Goal: Task Accomplishment & Management: Manage account settings

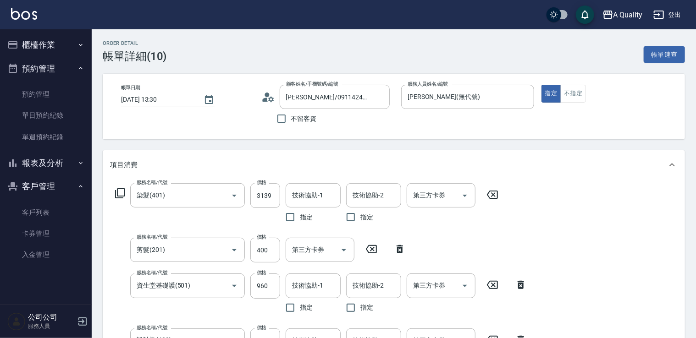
click at [51, 38] on button "櫃檯作業" at bounding box center [46, 45] width 84 height 24
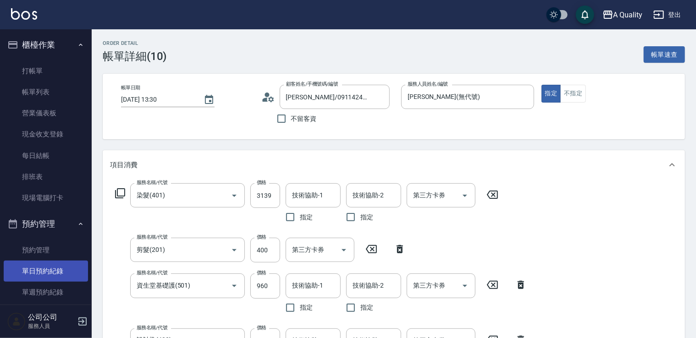
click at [52, 269] on link "單日預約紀錄" at bounding box center [46, 271] width 84 height 21
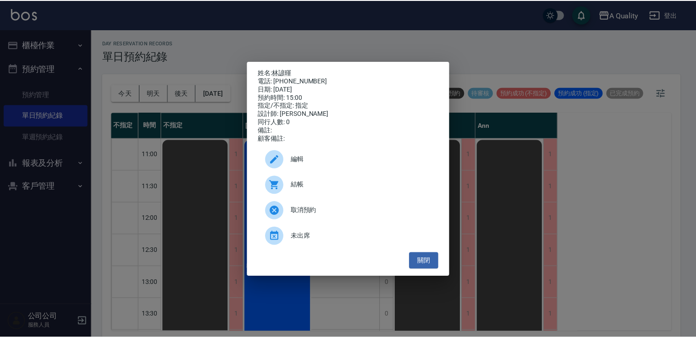
scroll to position [208, 0]
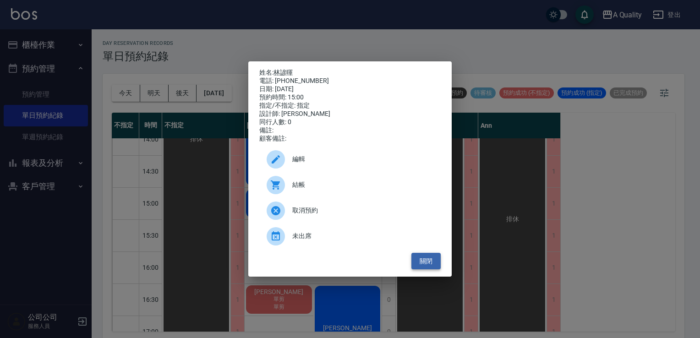
click at [422, 267] on button "關閉" at bounding box center [425, 261] width 29 height 17
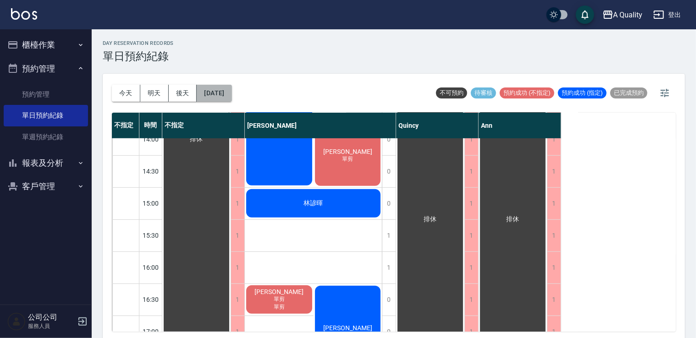
click at [214, 96] on button "[DATE]" at bounding box center [214, 93] width 35 height 17
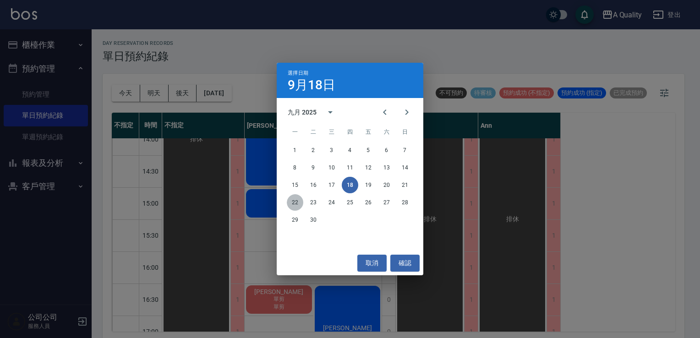
click at [292, 202] on button "22" at bounding box center [295, 202] width 16 height 16
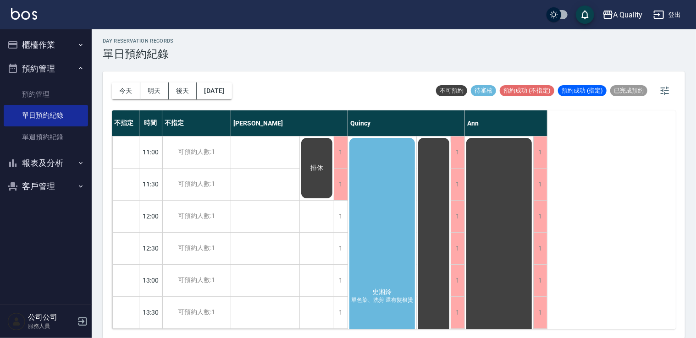
click at [376, 233] on div "史湘鈴 單色染、洗剪 還有髮根燙" at bounding box center [382, 297] width 68 height 320
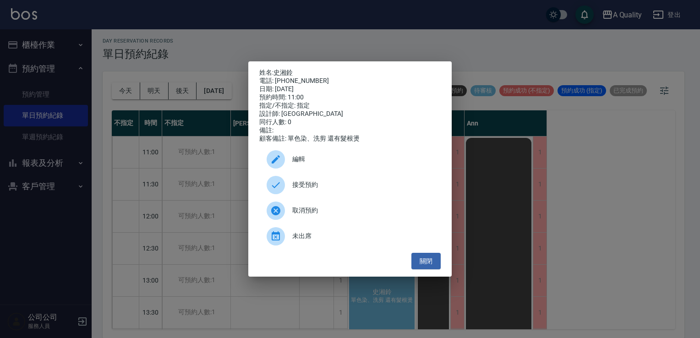
click at [369, 221] on div "取消預約" at bounding box center [349, 211] width 181 height 26
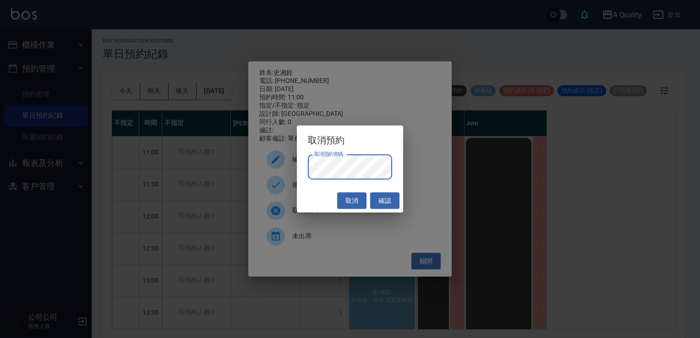
click at [313, 191] on div "取消 確認" at bounding box center [350, 201] width 107 height 24
click at [375, 198] on button "確認" at bounding box center [384, 200] width 29 height 17
click at [323, 186] on div "取消預約密碼 取消預約密碼" at bounding box center [350, 172] width 107 height 34
click at [347, 192] on button "取消" at bounding box center [351, 200] width 29 height 17
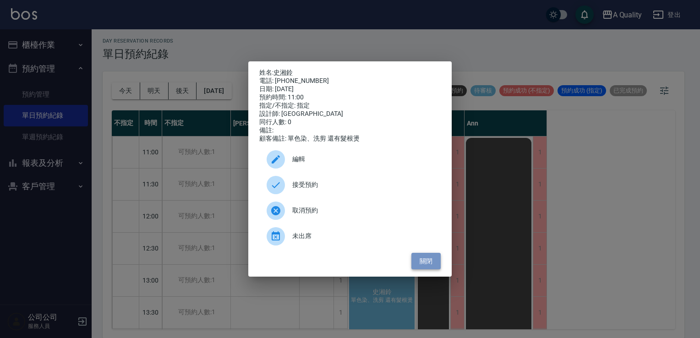
click at [413, 268] on button "關閉" at bounding box center [425, 261] width 29 height 17
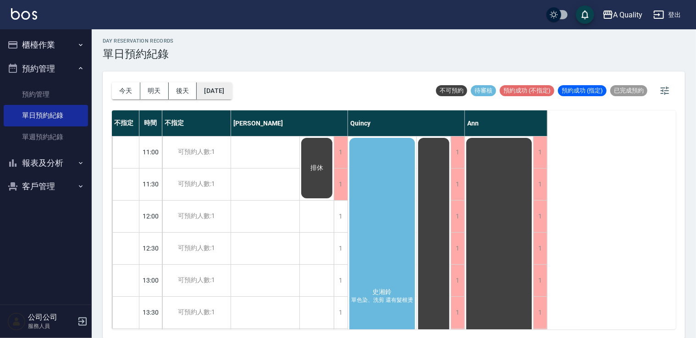
click at [215, 88] on button "2025/09/22" at bounding box center [214, 90] width 35 height 17
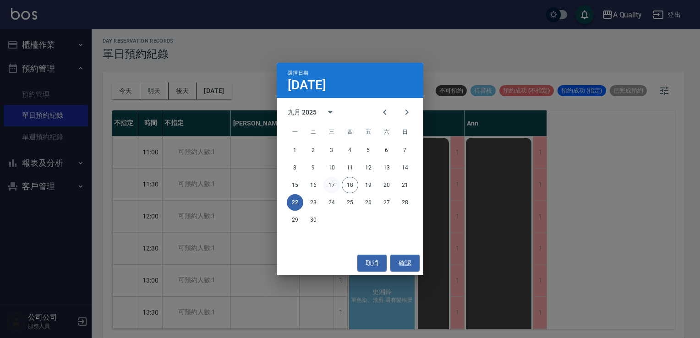
click at [332, 184] on button "17" at bounding box center [331, 185] width 16 height 16
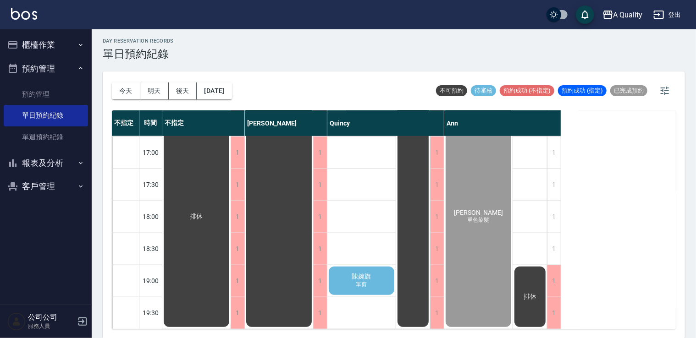
scroll to position [391, 0]
click at [231, 93] on button "2025/09/17" at bounding box center [214, 90] width 35 height 17
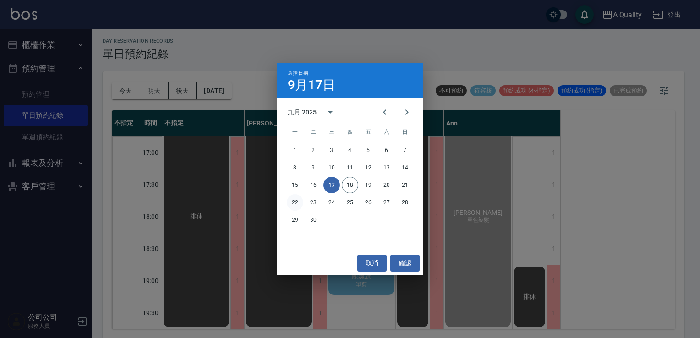
click at [297, 206] on button "22" at bounding box center [295, 202] width 16 height 16
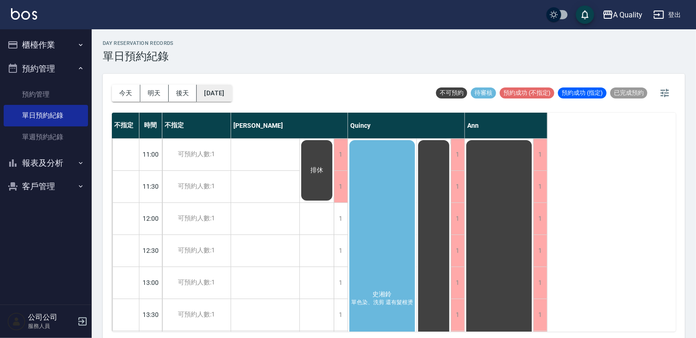
click at [225, 91] on button "2025/09/22" at bounding box center [214, 93] width 35 height 17
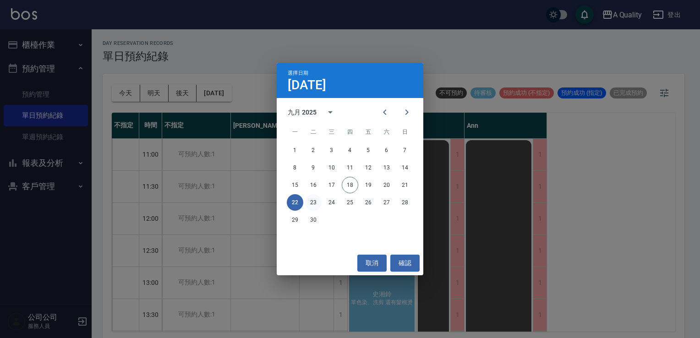
click at [316, 200] on button "23" at bounding box center [313, 202] width 16 height 16
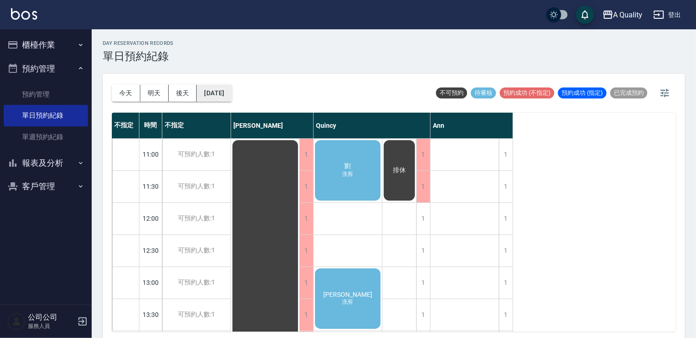
click at [231, 98] on button "2025/09/23" at bounding box center [214, 93] width 35 height 17
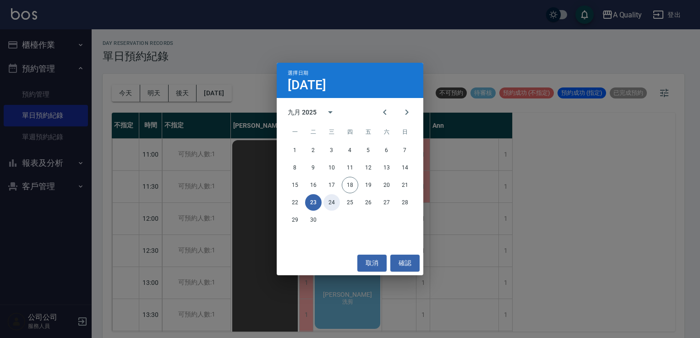
click at [336, 200] on button "24" at bounding box center [331, 202] width 16 height 16
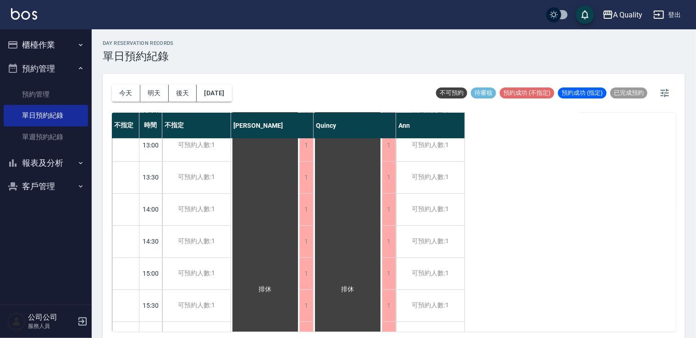
scroll to position [321, 0]
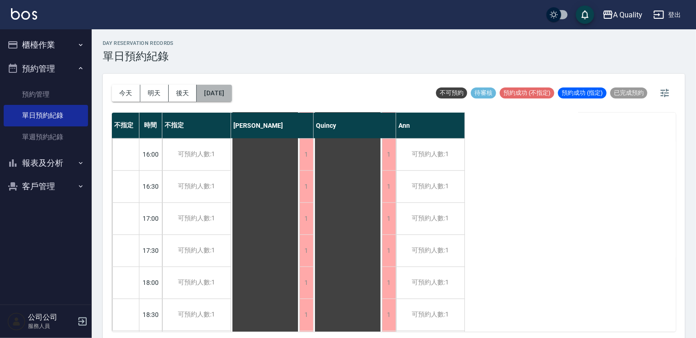
click at [221, 97] on button "2025/09/24" at bounding box center [214, 93] width 35 height 17
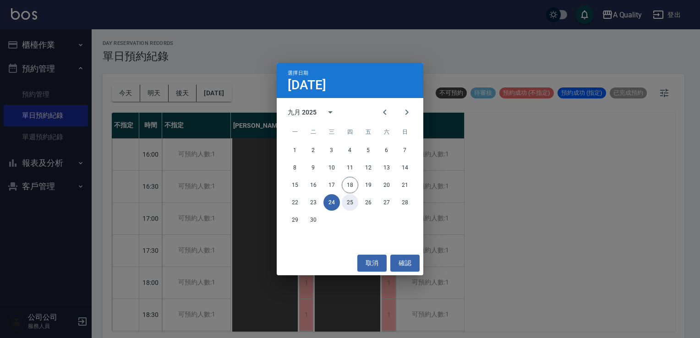
click at [355, 208] on button "25" at bounding box center [350, 202] width 16 height 16
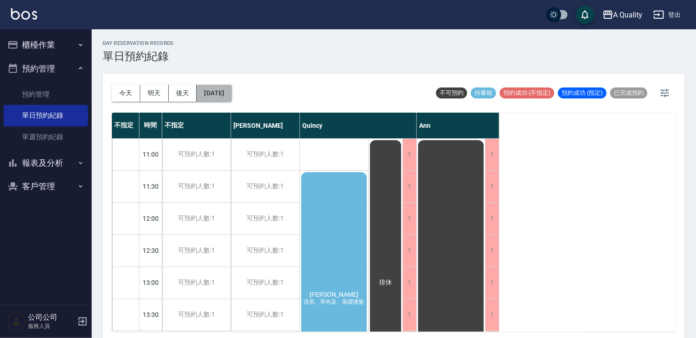
click at [210, 101] on button "2025/09/25" at bounding box center [214, 93] width 35 height 17
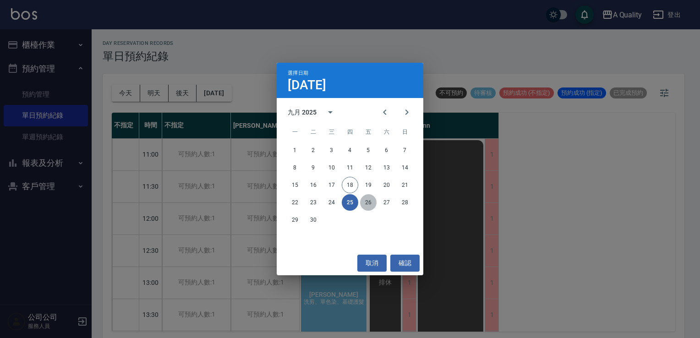
click at [367, 200] on button "26" at bounding box center [368, 202] width 16 height 16
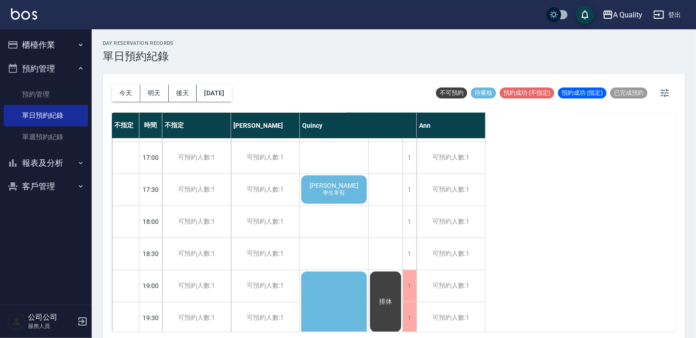
scroll to position [519, 0]
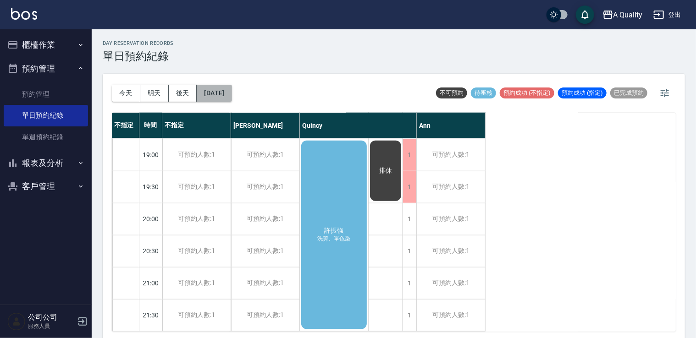
click at [231, 99] on button "2025/09/26" at bounding box center [214, 93] width 35 height 17
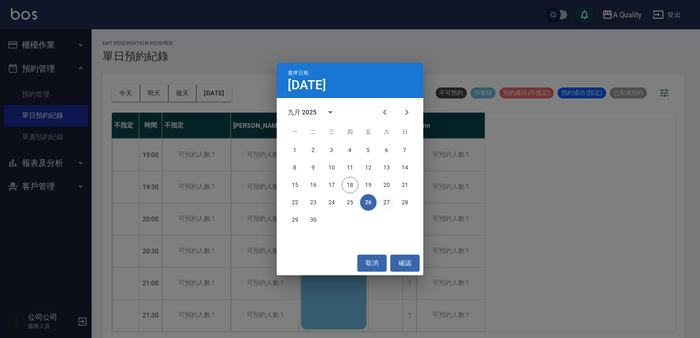
click at [390, 201] on button "27" at bounding box center [386, 202] width 16 height 16
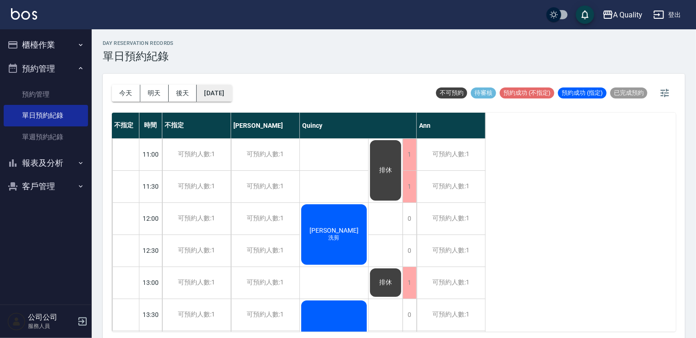
click at [231, 99] on button "2025/09/27" at bounding box center [214, 93] width 35 height 17
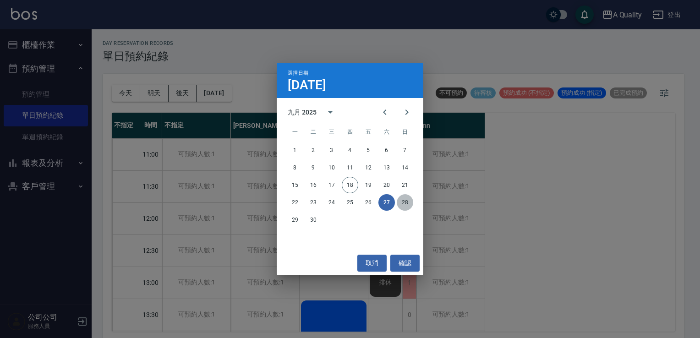
click at [407, 204] on button "28" at bounding box center [405, 202] width 16 height 16
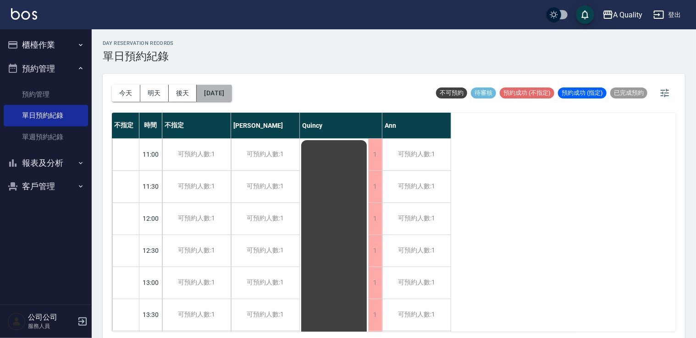
click at [211, 100] on button "2025/09/28" at bounding box center [214, 93] width 35 height 17
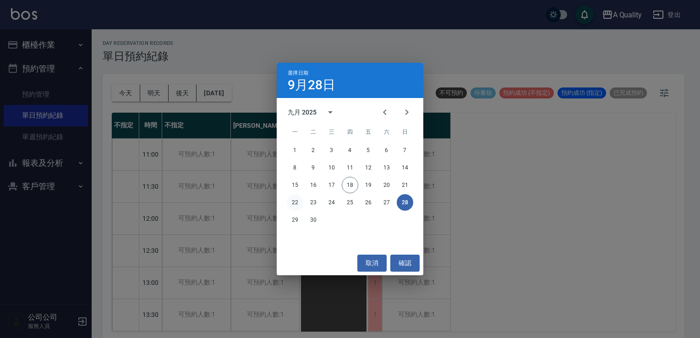
click at [298, 201] on button "22" at bounding box center [295, 202] width 16 height 16
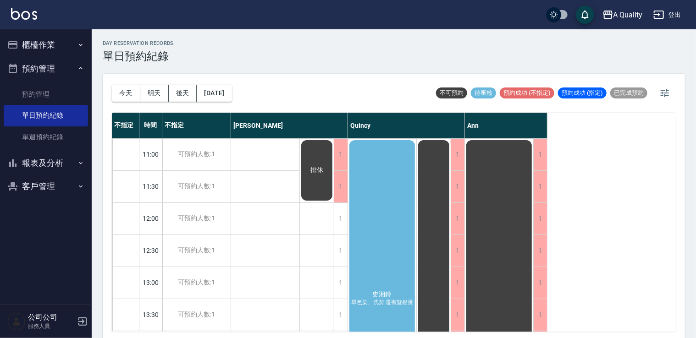
click at [51, 42] on button "櫃檯作業" at bounding box center [46, 45] width 84 height 24
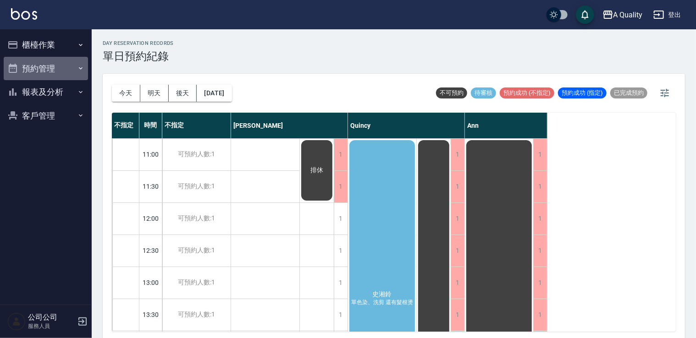
click at [44, 71] on button "預約管理" at bounding box center [46, 69] width 84 height 24
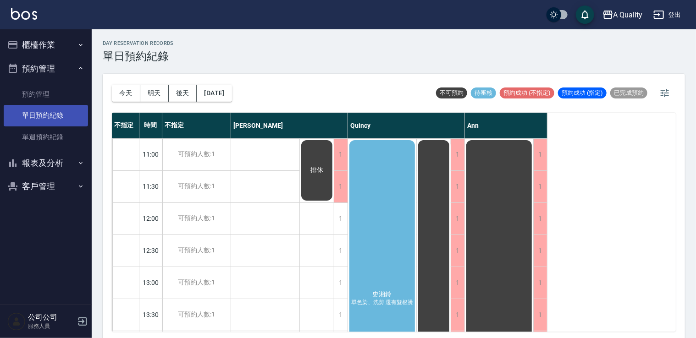
drag, startPoint x: 53, startPoint y: 110, endPoint x: 60, endPoint y: 115, distance: 8.6
click at [53, 110] on link "單日預約紀錄" at bounding box center [46, 115] width 84 height 21
click at [129, 89] on button "今天" at bounding box center [126, 93] width 28 height 17
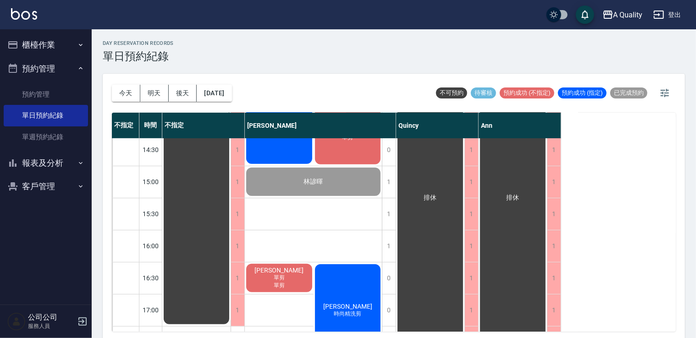
scroll to position [46, 0]
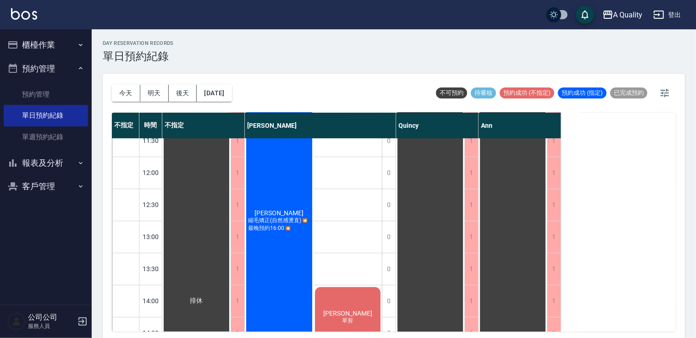
click at [31, 39] on button "櫃檯作業" at bounding box center [46, 45] width 84 height 24
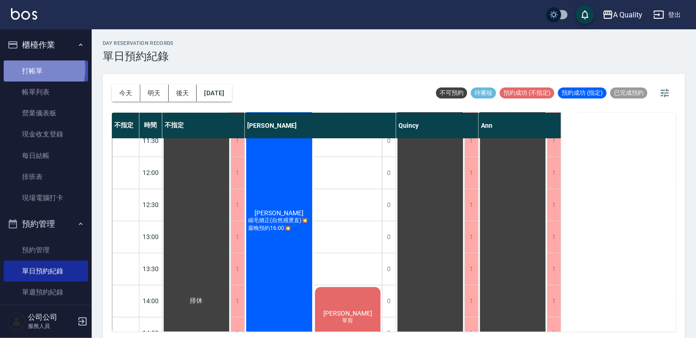
click at [29, 69] on link "打帳單" at bounding box center [46, 70] width 84 height 21
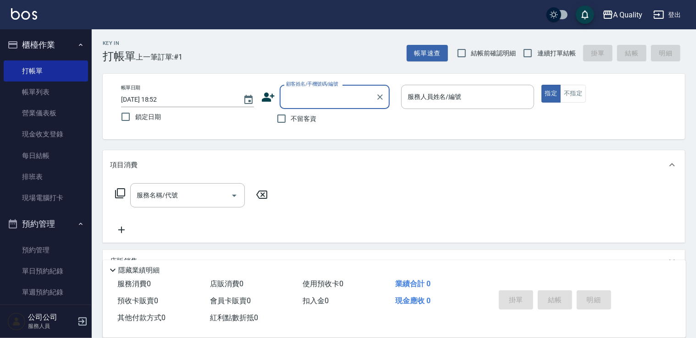
click at [312, 91] on input "顧客姓名/手機號碼/編號" at bounding box center [328, 97] width 88 height 16
type input "邱"
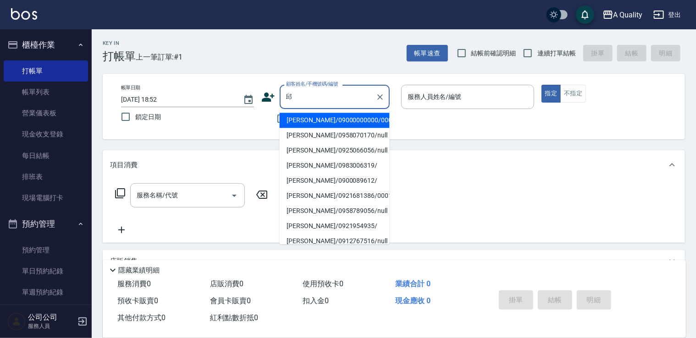
click at [345, 118] on li "邱卉晨/09000000000/000516" at bounding box center [335, 120] width 110 height 15
type input "邱卉晨/09000000000/000516"
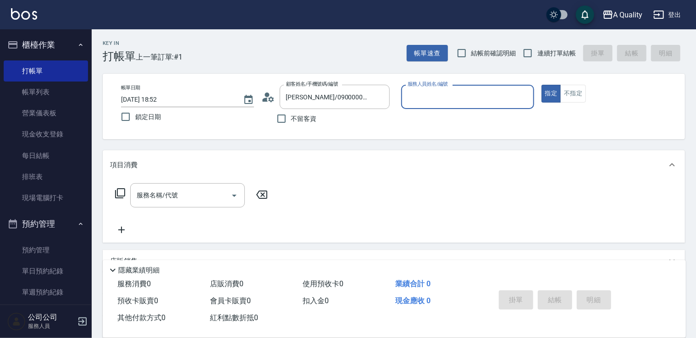
click at [457, 94] on input "服務人員姓名/編號" at bounding box center [467, 97] width 125 height 16
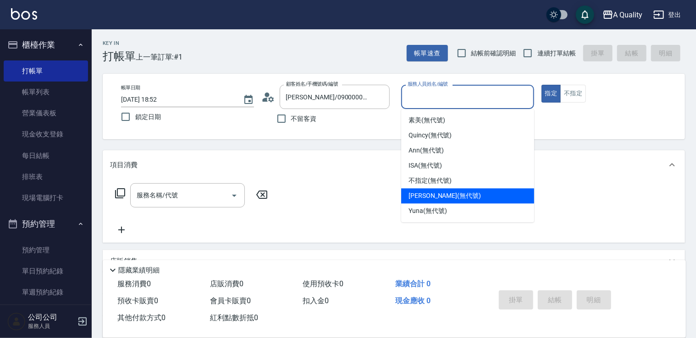
click at [443, 197] on span "Taylor (無代號)" at bounding box center [444, 196] width 72 height 10
type input "[PERSON_NAME](無代號)"
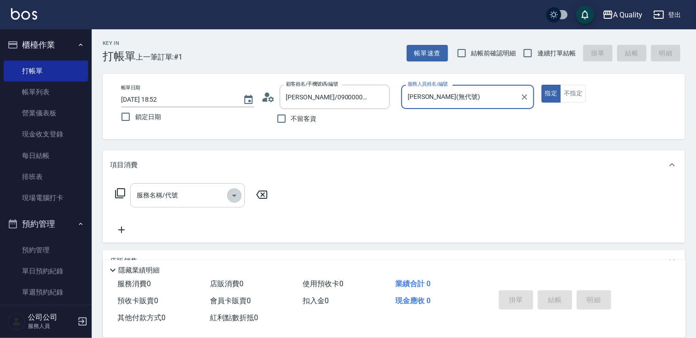
click at [234, 193] on icon "Open" at bounding box center [234, 195] width 11 height 11
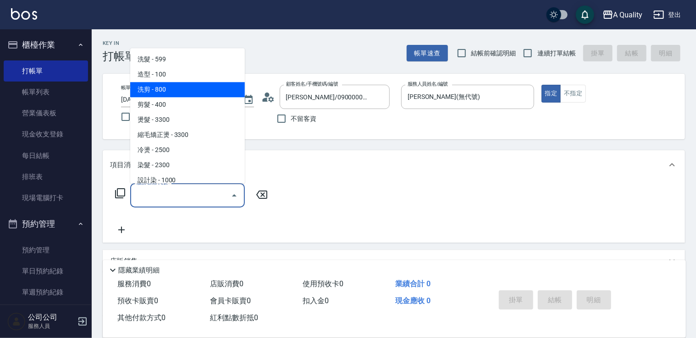
click at [158, 83] on span "洗剪 - 800" at bounding box center [187, 89] width 115 height 15
type input "洗剪(103)"
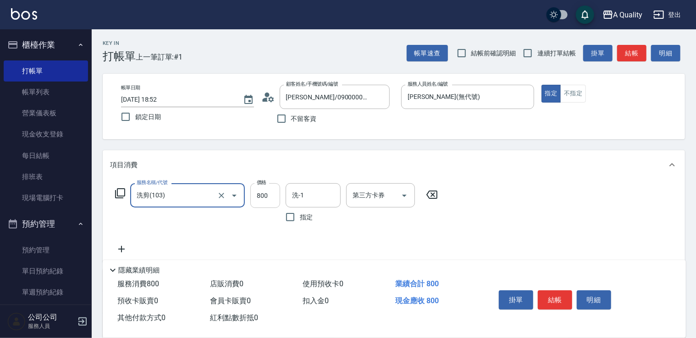
click at [261, 196] on input "800" at bounding box center [265, 195] width 30 height 25
type input "360"
click at [309, 192] on input "洗-1" at bounding box center [313, 195] width 47 height 16
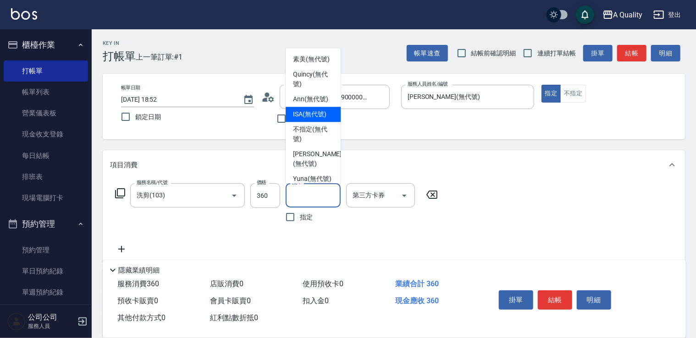
click at [303, 119] on div "ISA (無代號)" at bounding box center [312, 114] width 55 height 15
type input "ISA(無代號)"
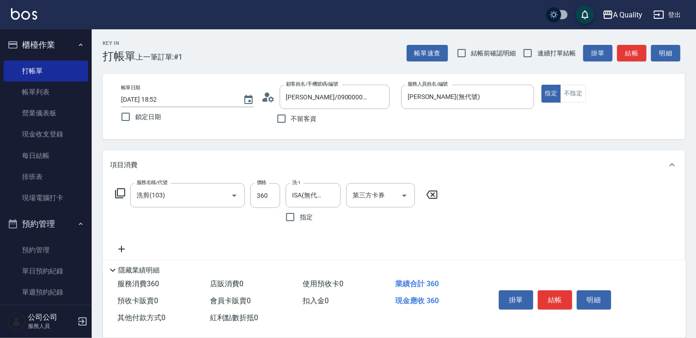
drag, startPoint x: 116, startPoint y: 250, endPoint x: 159, endPoint y: 236, distance: 45.5
click at [116, 250] on icon at bounding box center [121, 249] width 23 height 11
click at [244, 248] on div "服務名稱/代號" at bounding box center [187, 250] width 115 height 24
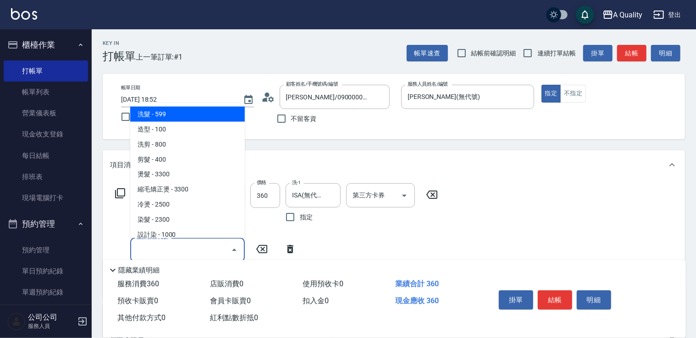
click at [236, 248] on icon "Close" at bounding box center [234, 250] width 11 height 11
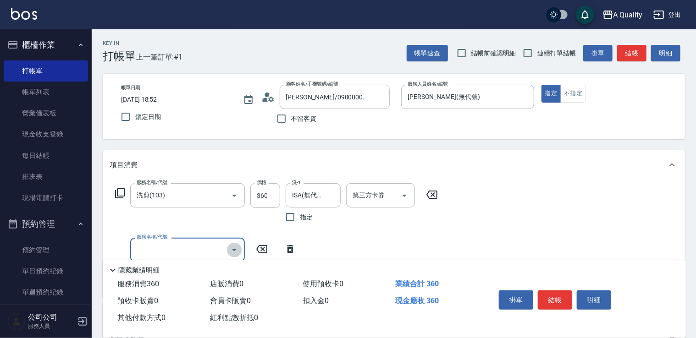
click at [239, 250] on icon "Open" at bounding box center [234, 250] width 11 height 11
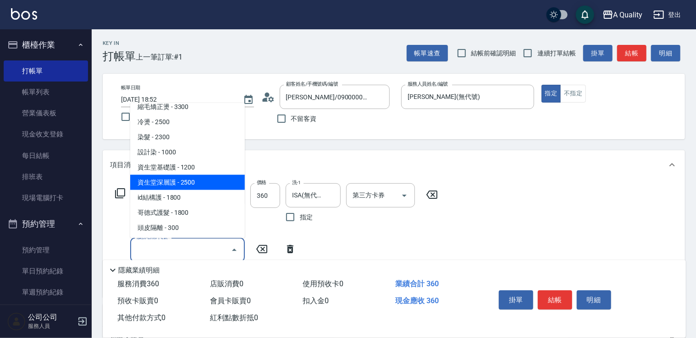
scroll to position [37, 0]
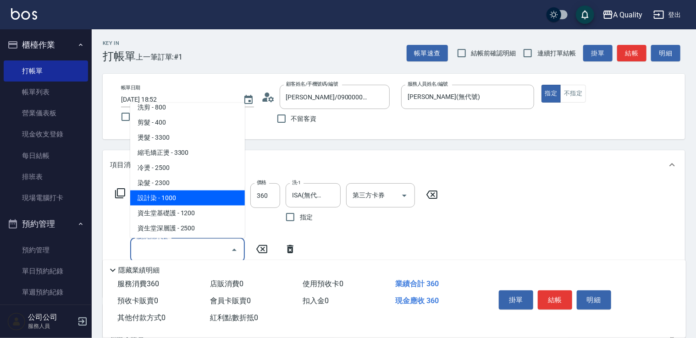
click at [175, 197] on span "設計染 - 1000" at bounding box center [187, 197] width 115 height 15
type input "設計染(402)"
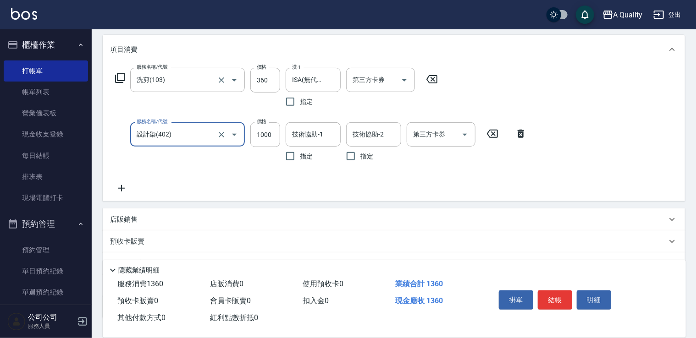
scroll to position [183, 0]
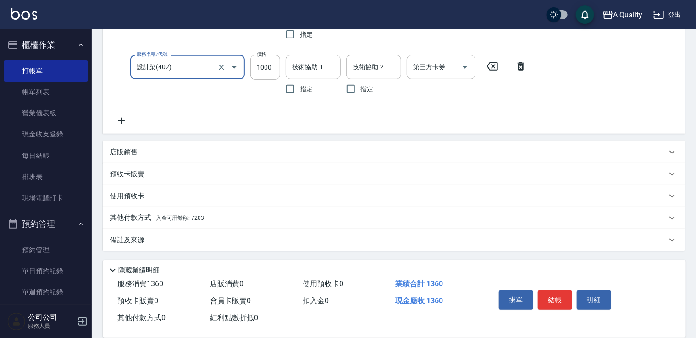
click at [123, 215] on p "其他付款方式 入金可用餘額: 7203" at bounding box center [157, 218] width 94 height 10
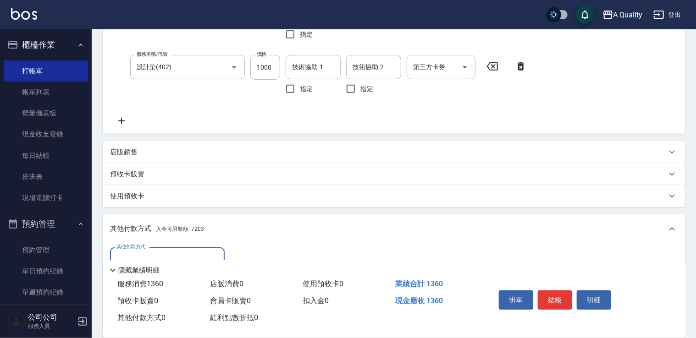
scroll to position [291, 0]
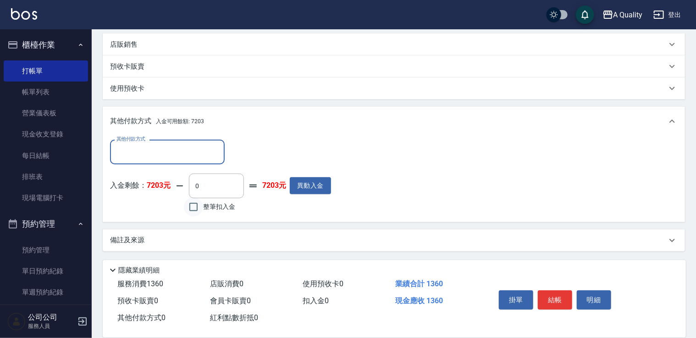
click at [203, 208] on input "整筆扣入金" at bounding box center [193, 206] width 19 height 19
checkbox input "true"
type input "1360"
click at [555, 293] on button "結帳" at bounding box center [554, 300] width 34 height 19
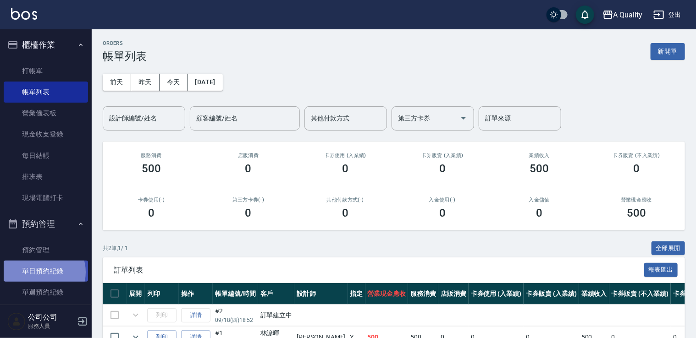
click at [42, 272] on link "單日預約紀錄" at bounding box center [46, 271] width 84 height 21
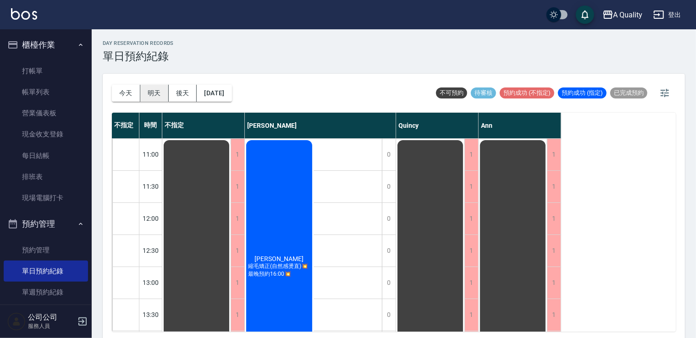
click at [158, 93] on button "明天" at bounding box center [154, 93] width 28 height 17
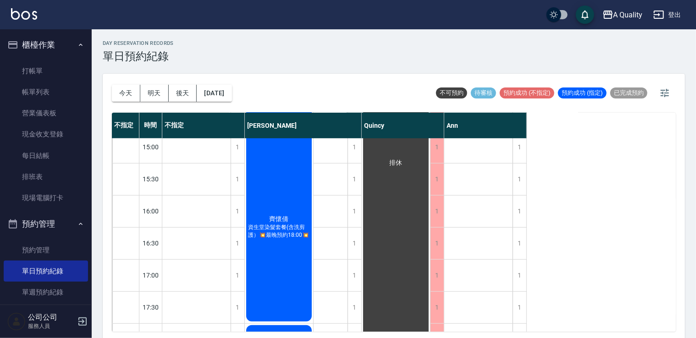
scroll to position [183, 0]
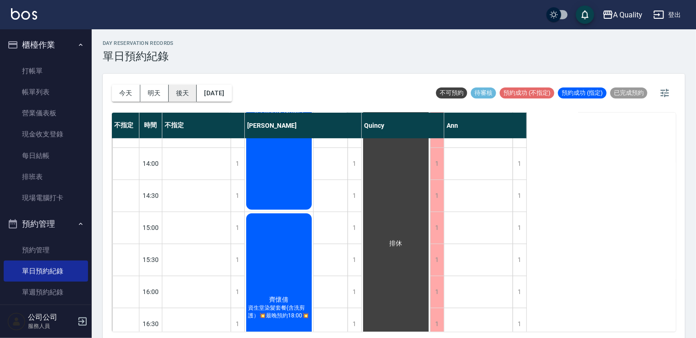
click at [179, 86] on button "後天" at bounding box center [183, 93] width 28 height 17
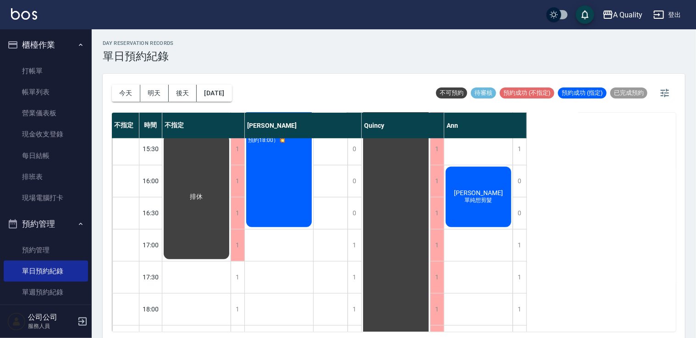
scroll to position [367, 0]
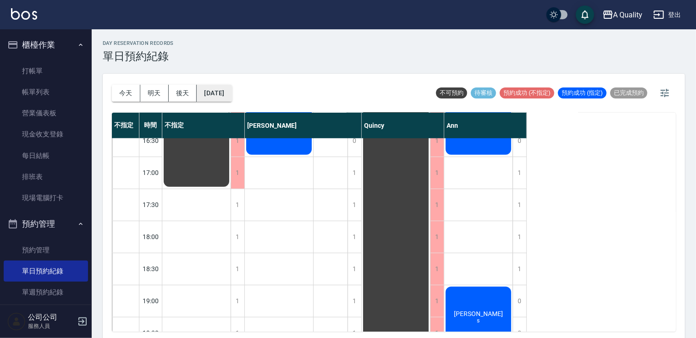
click at [208, 92] on button "2025/09/20" at bounding box center [214, 93] width 35 height 17
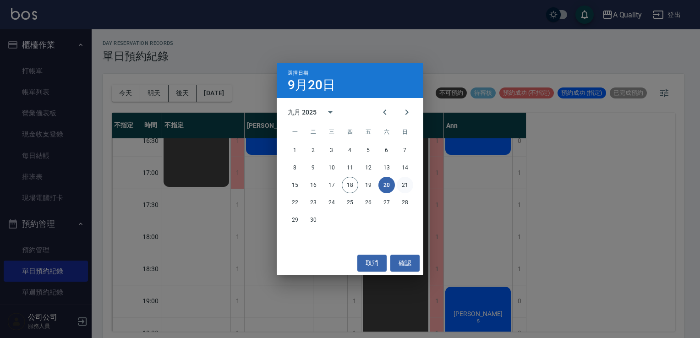
click at [404, 186] on button "21" at bounding box center [405, 185] width 16 height 16
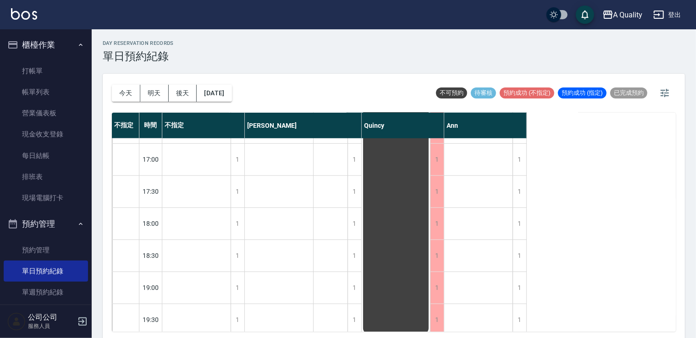
scroll to position [391, 0]
click at [209, 93] on button "2025/09/21" at bounding box center [214, 93] width 35 height 17
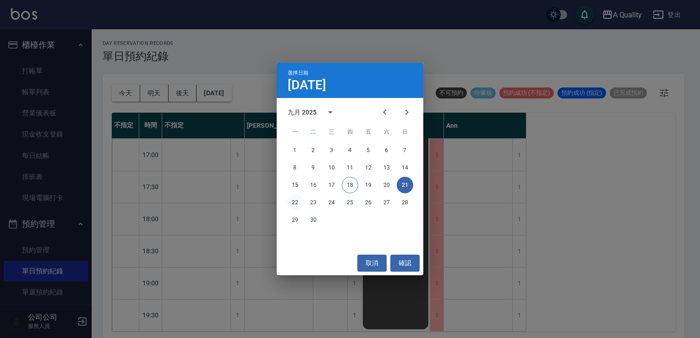
click at [296, 203] on button "22" at bounding box center [295, 202] width 16 height 16
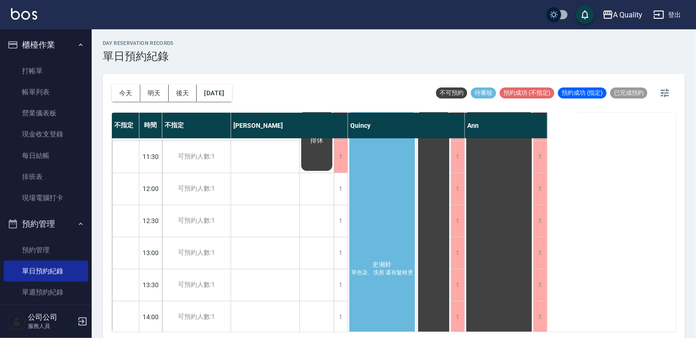
scroll to position [92, 0]
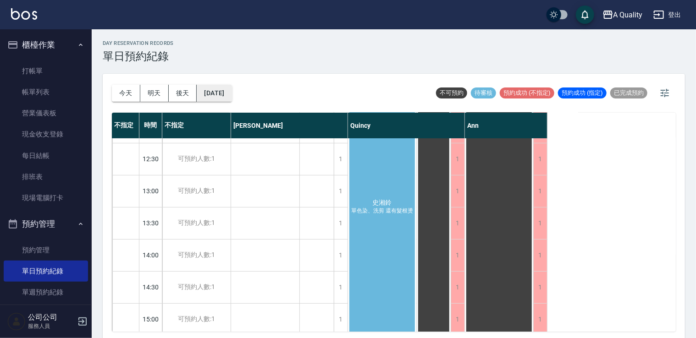
click at [215, 88] on button "2025/09/22" at bounding box center [214, 93] width 35 height 17
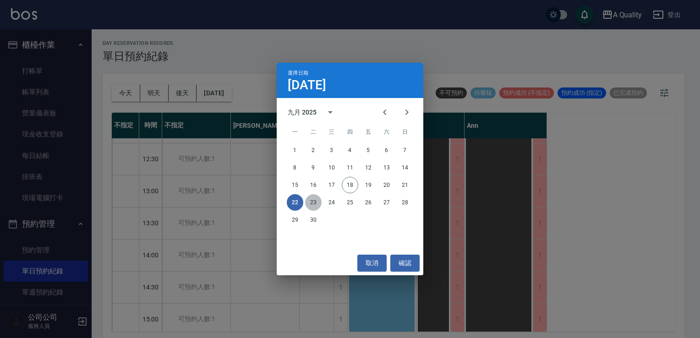
click at [317, 203] on button "23" at bounding box center [313, 202] width 16 height 16
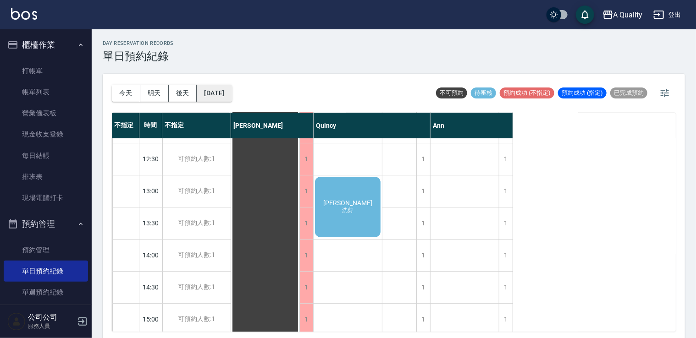
click at [231, 92] on button "2025/09/23" at bounding box center [214, 93] width 35 height 17
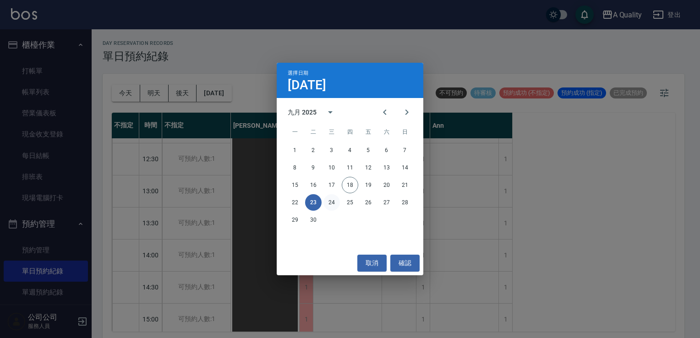
click at [329, 201] on button "24" at bounding box center [331, 202] width 16 height 16
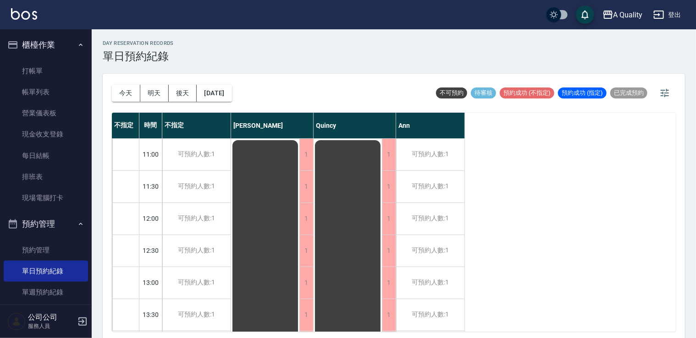
click at [232, 110] on div "今天 明天 後天 2025/09/24" at bounding box center [172, 93] width 120 height 39
click at [230, 97] on button "2025/09/24" at bounding box center [214, 93] width 35 height 17
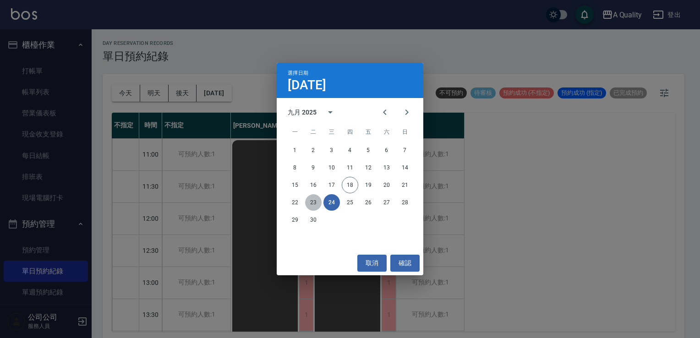
click at [318, 200] on button "23" at bounding box center [313, 202] width 16 height 16
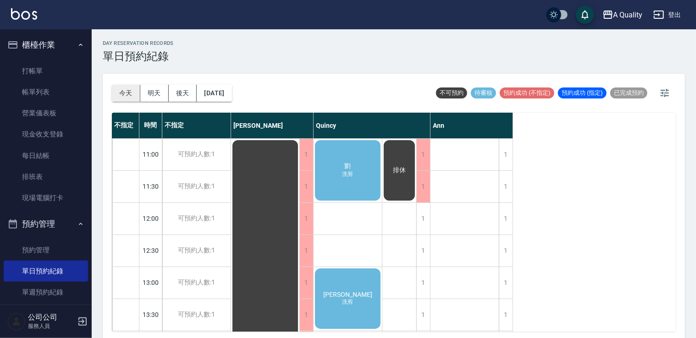
click at [128, 93] on button "今天" at bounding box center [126, 93] width 28 height 17
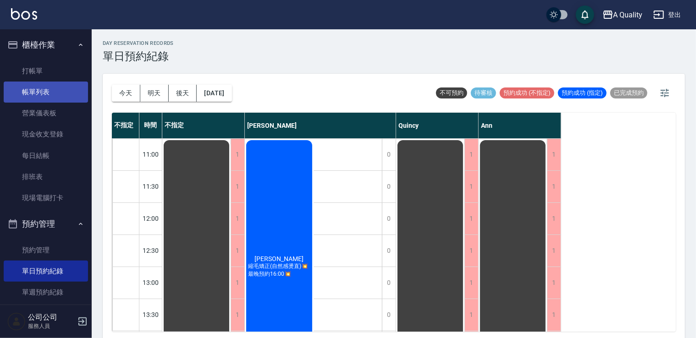
click at [36, 88] on link "帳單列表" at bounding box center [46, 92] width 84 height 21
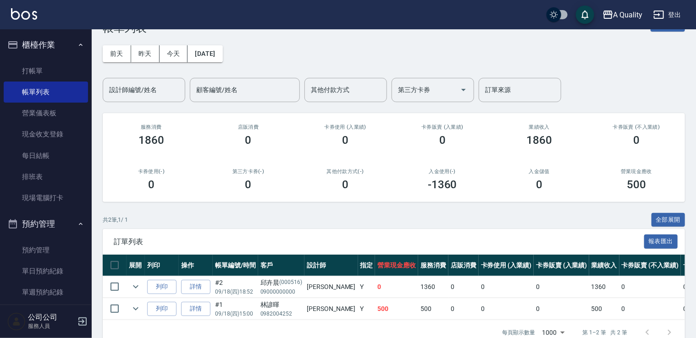
scroll to position [53, 0]
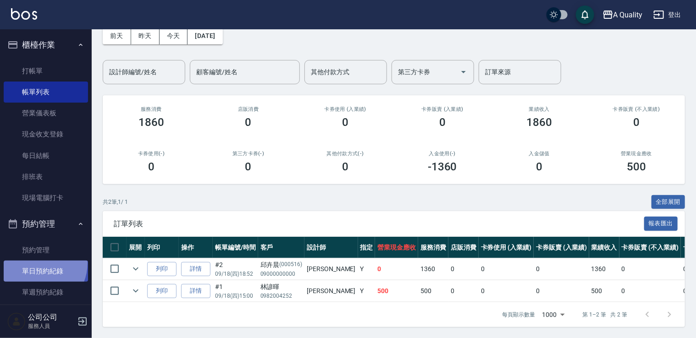
click at [35, 263] on link "單日預約紀錄" at bounding box center [46, 271] width 84 height 21
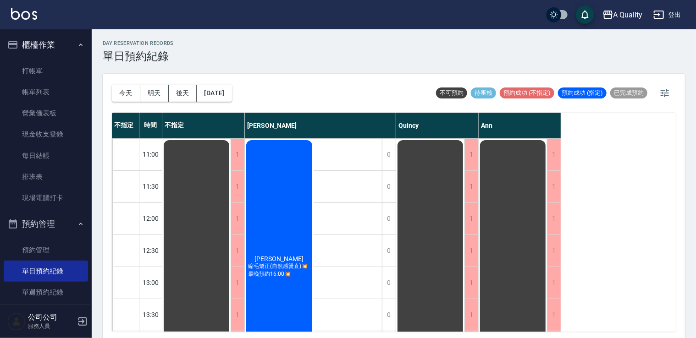
click at [293, 228] on div "陳蓓蓓 縮毛矯正(自然感燙直)💥最晚預約16:00💥" at bounding box center [279, 267] width 69 height 256
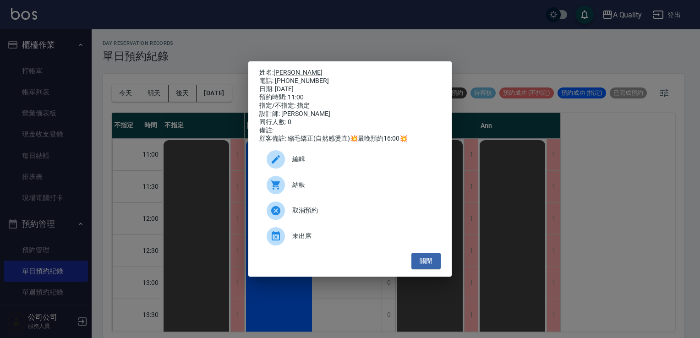
click at [307, 194] on div "結帳" at bounding box center [349, 185] width 181 height 26
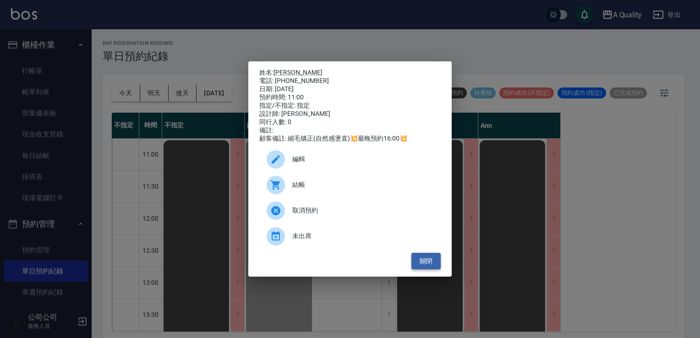
click at [434, 267] on button "關閉" at bounding box center [425, 261] width 29 height 17
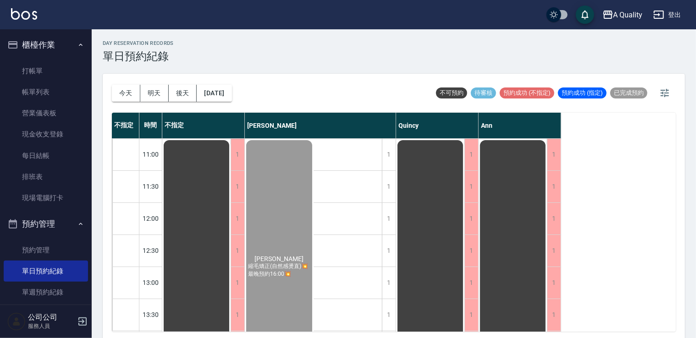
scroll to position [137, 0]
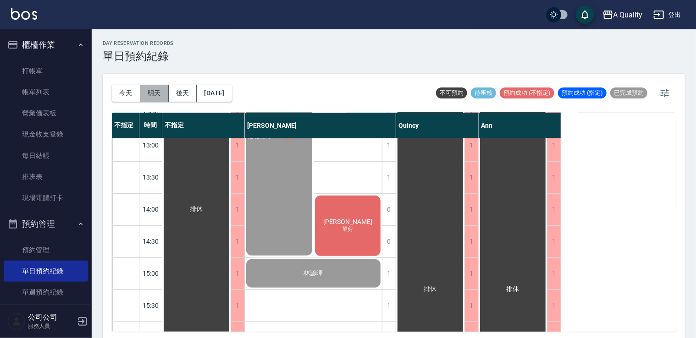
click at [160, 88] on button "明天" at bounding box center [154, 93] width 28 height 17
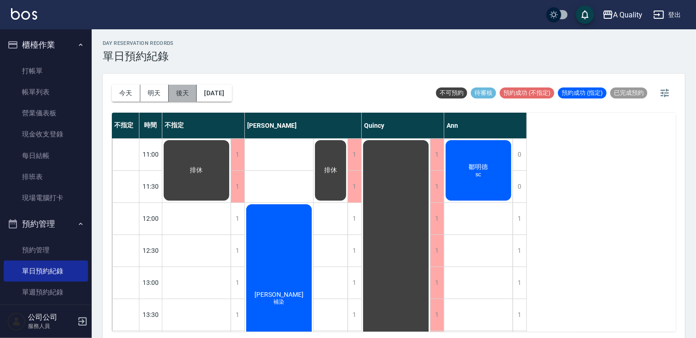
click at [185, 96] on button "後天" at bounding box center [183, 93] width 28 height 17
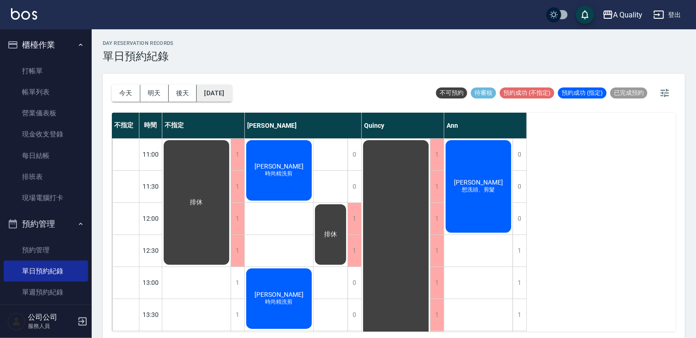
click at [222, 97] on button "2025/09/20" at bounding box center [214, 93] width 35 height 17
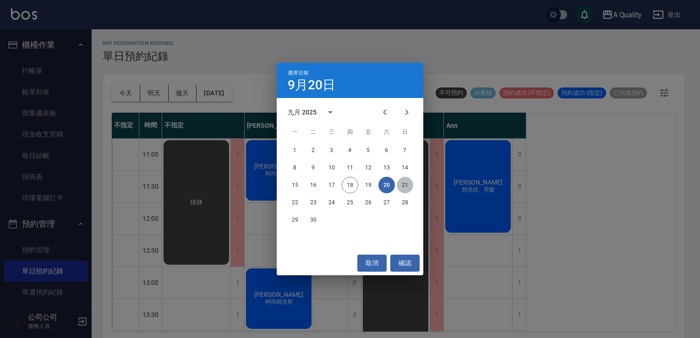
click at [411, 188] on button "21" at bounding box center [405, 185] width 16 height 16
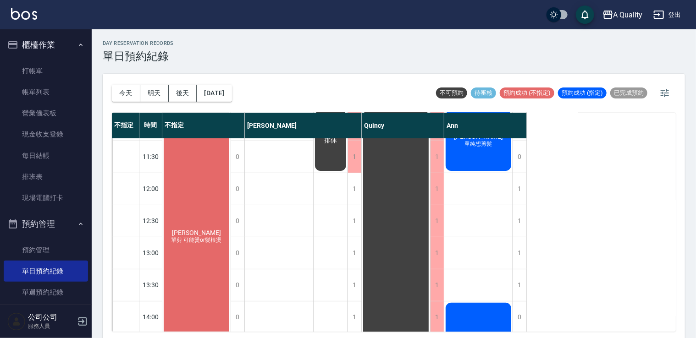
scroll to position [46, 0]
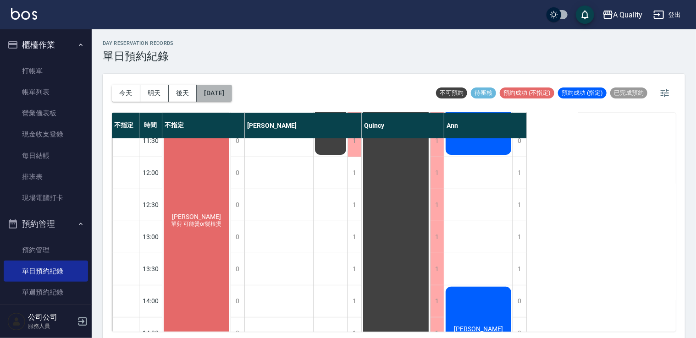
click at [214, 96] on button "2025/09/21" at bounding box center [214, 93] width 35 height 17
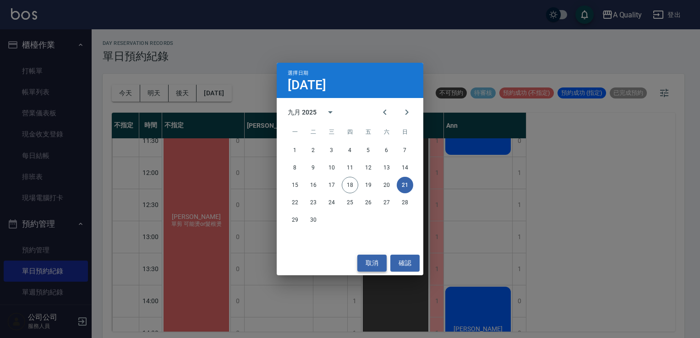
click at [374, 266] on button "取消" at bounding box center [371, 263] width 29 height 17
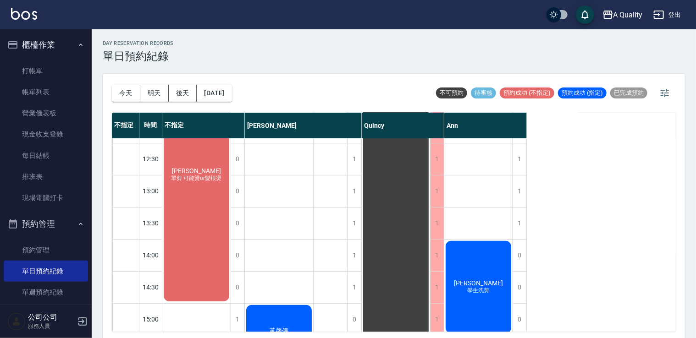
scroll to position [0, 0]
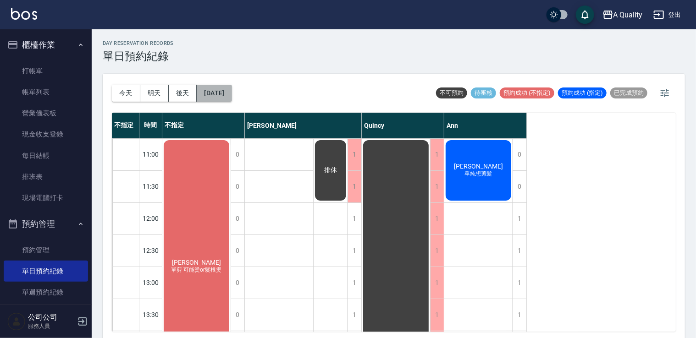
click at [228, 95] on button "2025/09/21" at bounding box center [214, 93] width 35 height 17
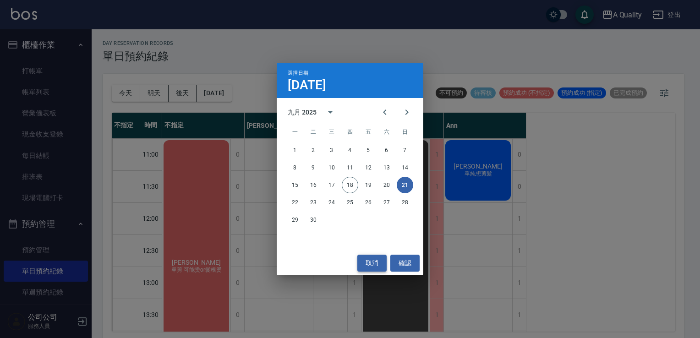
click at [373, 259] on button "取消" at bounding box center [371, 263] width 29 height 17
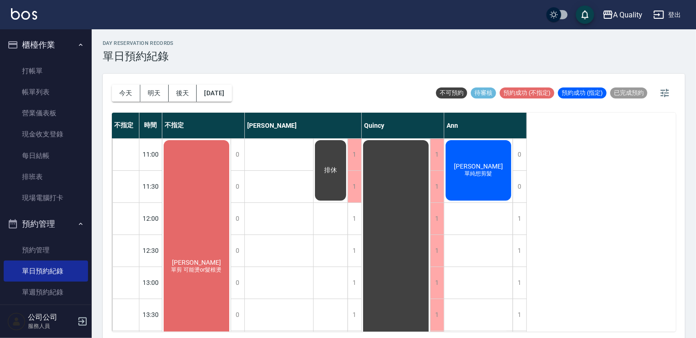
click at [212, 210] on div "柯文娟 單剪 可能燙or髮根燙" at bounding box center [196, 267] width 68 height 256
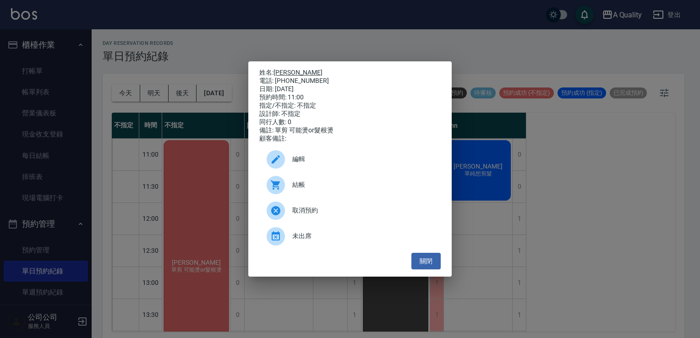
click at [281, 71] on link "柯文娟" at bounding box center [298, 72] width 49 height 7
click at [433, 267] on button "關閉" at bounding box center [425, 261] width 29 height 17
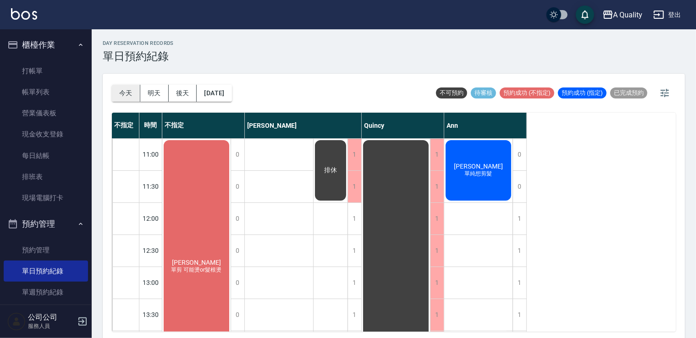
click at [119, 92] on button "今天" at bounding box center [126, 93] width 28 height 17
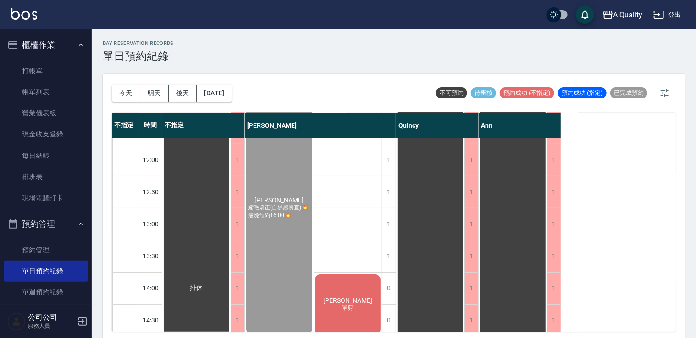
scroll to position [92, 0]
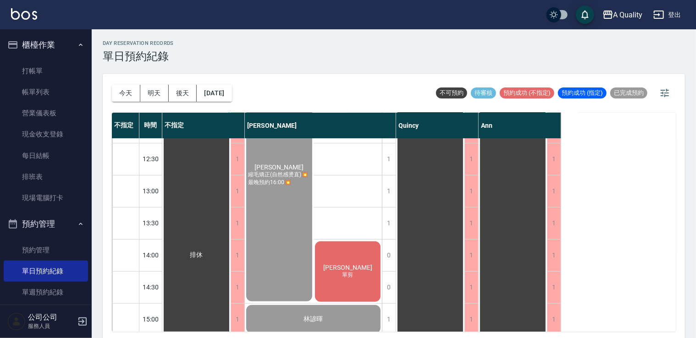
click at [342, 262] on div "Jeffrey 單剪" at bounding box center [347, 271] width 69 height 63
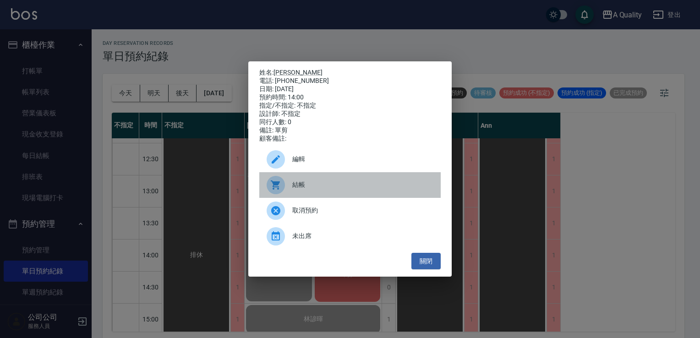
click at [310, 185] on span "結帳" at bounding box center [362, 185] width 141 height 10
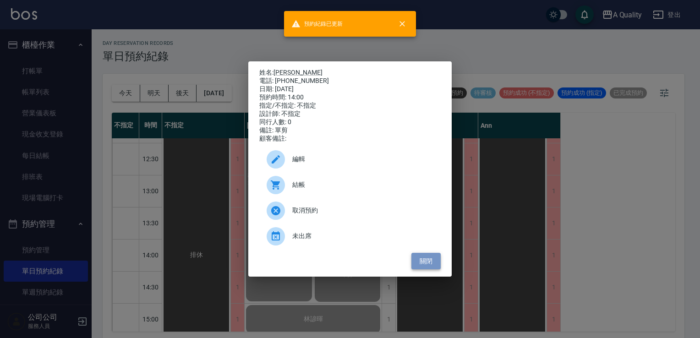
click at [436, 269] on button "關閉" at bounding box center [425, 261] width 29 height 17
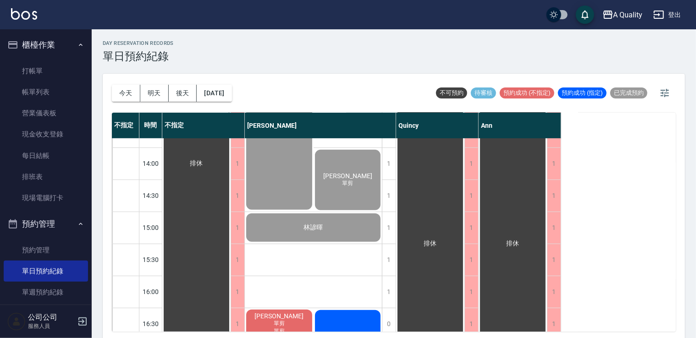
scroll to position [321, 0]
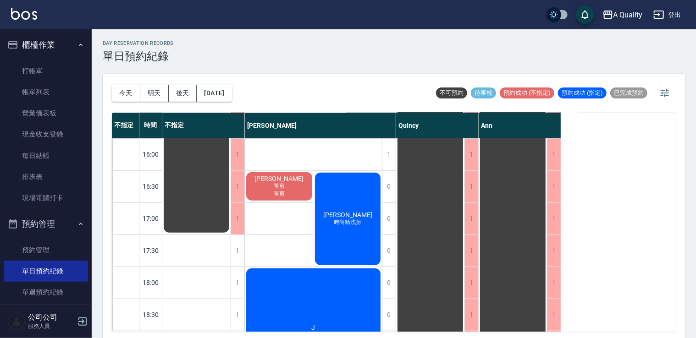
click at [288, 193] on div "蕭艷梅 單剪 單剪" at bounding box center [279, 186] width 69 height 31
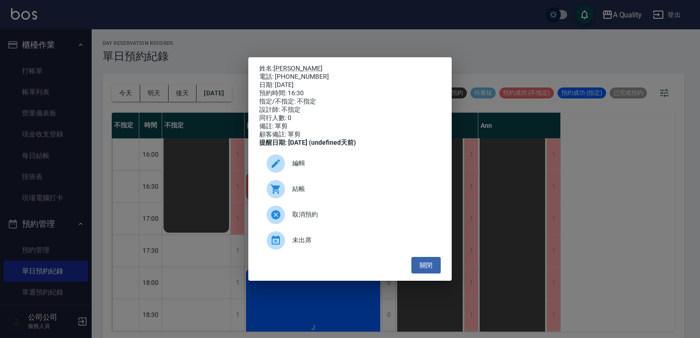
click at [293, 194] on span "結帳" at bounding box center [362, 189] width 141 height 10
click at [428, 270] on button "關閉" at bounding box center [425, 265] width 29 height 17
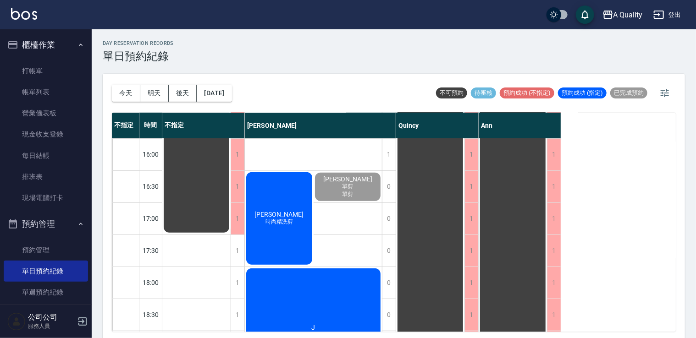
click at [262, 234] on div "陳芷筠 時尚精洗剪" at bounding box center [279, 218] width 69 height 95
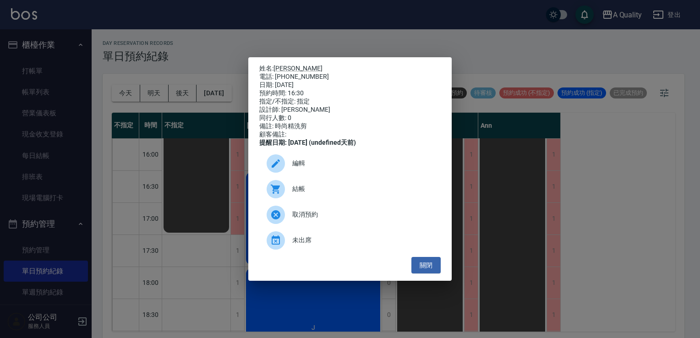
click at [303, 190] on span "結帳" at bounding box center [362, 189] width 141 height 10
click at [420, 270] on button "關閉" at bounding box center [425, 265] width 29 height 17
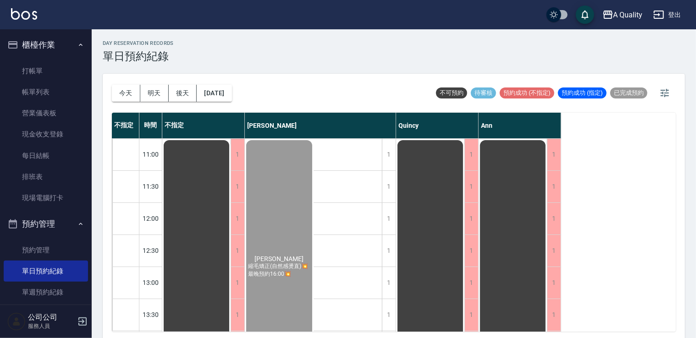
scroll to position [46, 0]
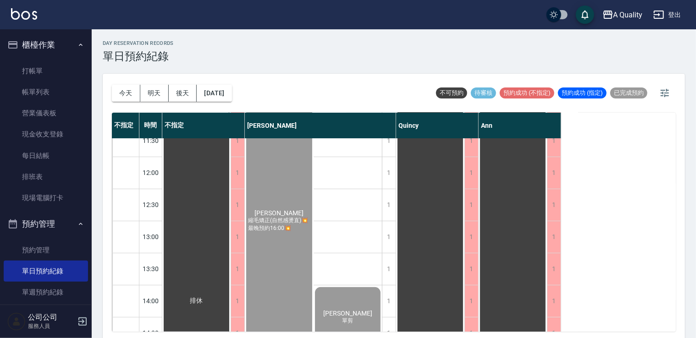
click at [287, 230] on span "縮毛矯正(自然感燙直)💥最晚預約16:00💥" at bounding box center [279, 225] width 66 height 16
click at [387, 204] on div "1" at bounding box center [389, 205] width 14 height 32
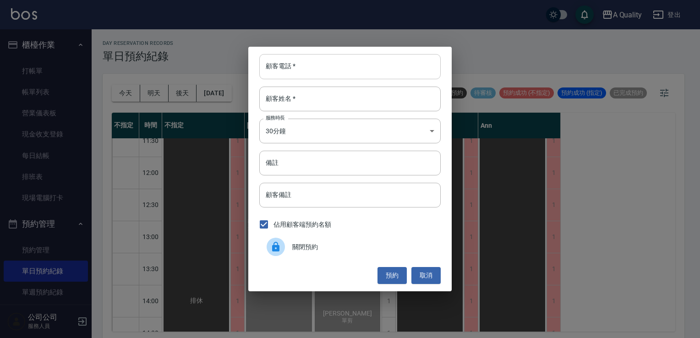
click at [319, 69] on input "顧客電話   *" at bounding box center [349, 66] width 181 height 25
type input "09000000000"
click at [385, 273] on button "預約" at bounding box center [392, 275] width 29 height 17
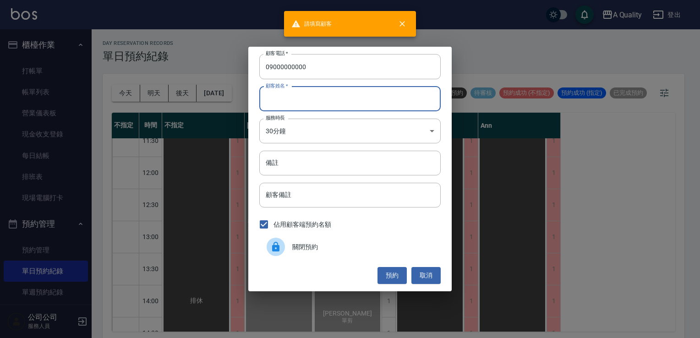
click at [321, 97] on input "顧客姓名   *" at bounding box center [349, 99] width 181 height 25
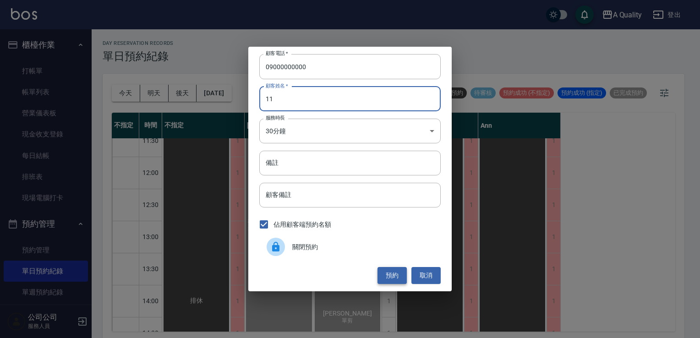
type input "11"
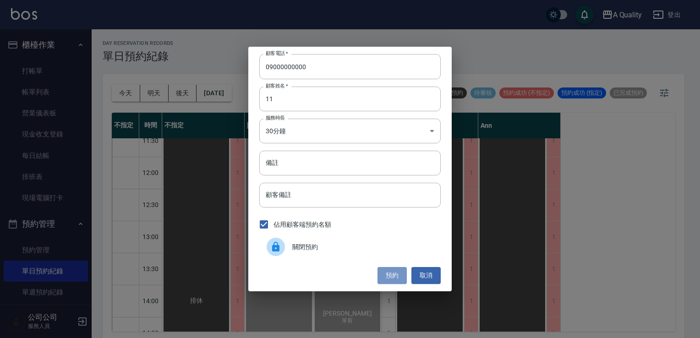
click at [400, 274] on button "預約" at bounding box center [392, 275] width 29 height 17
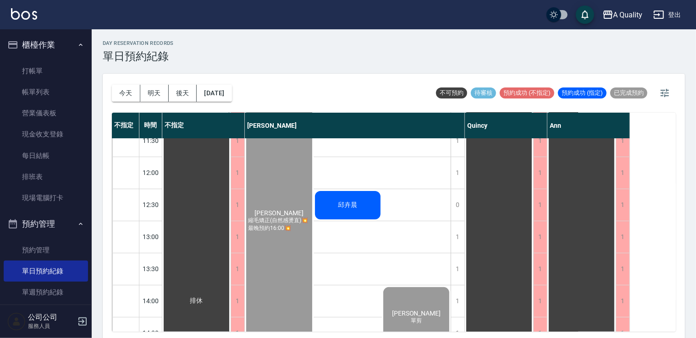
click at [348, 208] on span "邱卉晨" at bounding box center [347, 205] width 23 height 8
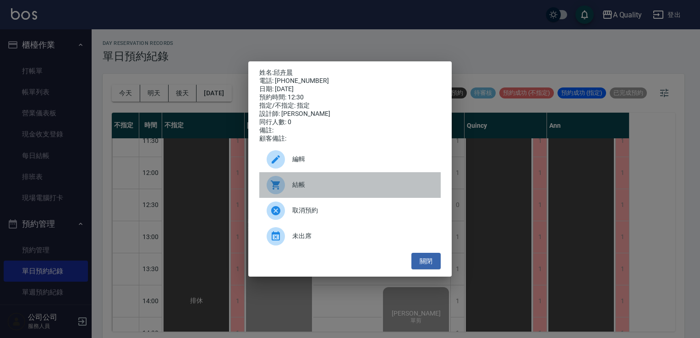
click at [357, 198] on div "結帳" at bounding box center [349, 185] width 181 height 26
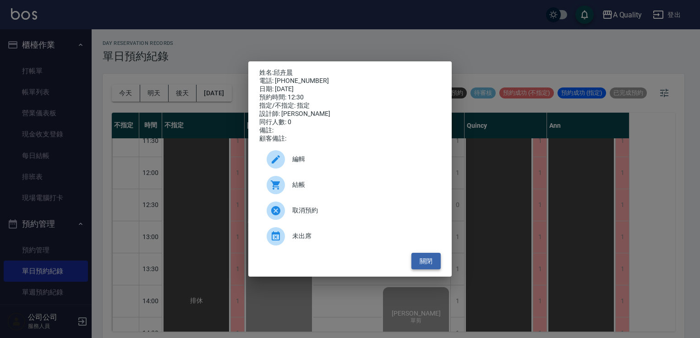
click at [428, 263] on button "關閉" at bounding box center [425, 261] width 29 height 17
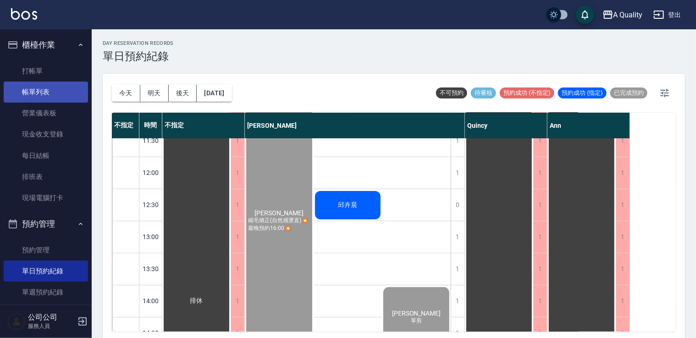
click at [38, 94] on link "帳單列表" at bounding box center [46, 92] width 84 height 21
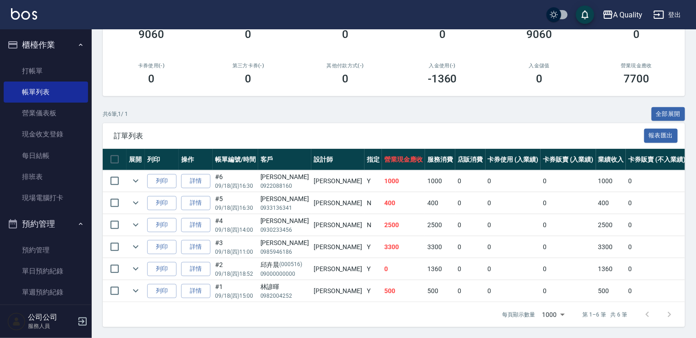
scroll to position [140, 0]
click at [662, 107] on button "全部展開" at bounding box center [668, 114] width 34 height 14
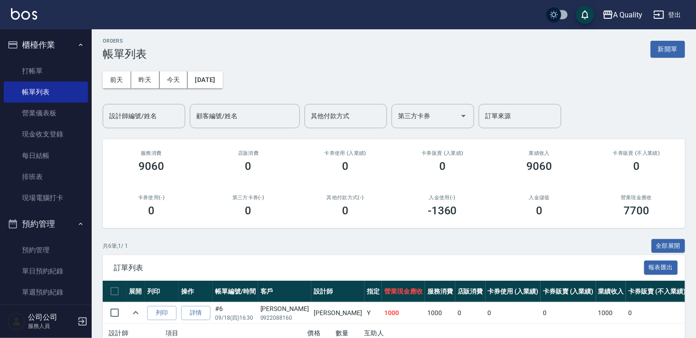
scroll to position [0, 0]
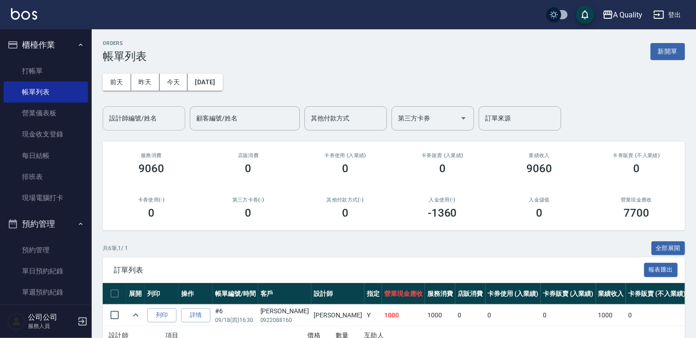
click at [135, 121] on input "設計師編號/姓名" at bounding box center [144, 118] width 74 height 16
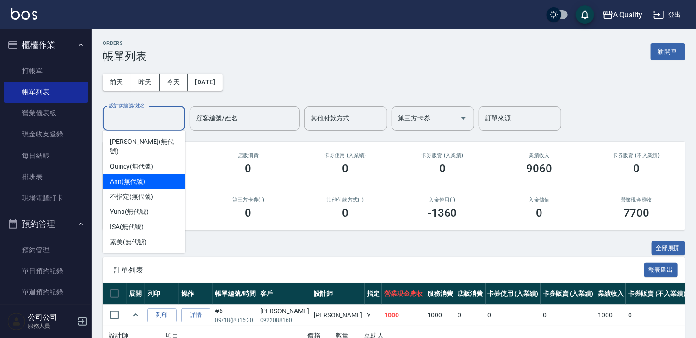
click at [162, 174] on div "Ann (無代號)" at bounding box center [144, 181] width 82 height 15
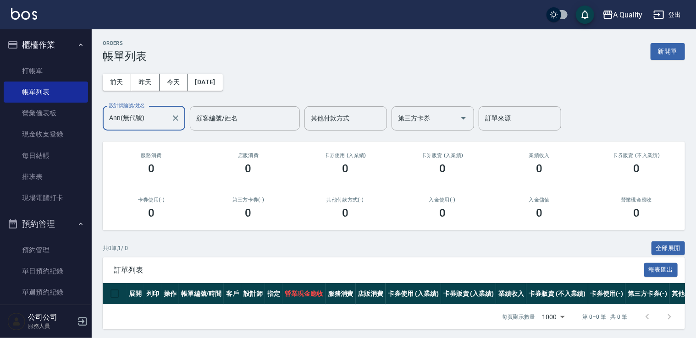
scroll to position [9, 0]
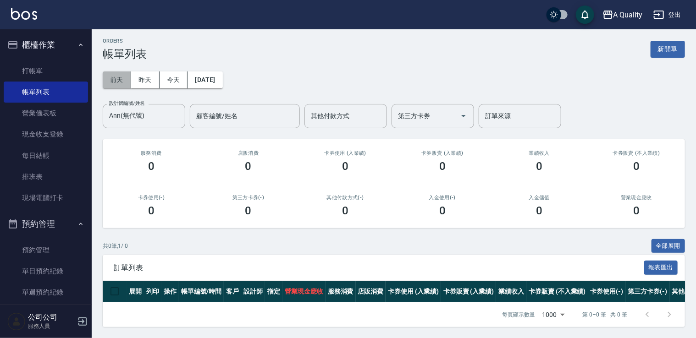
click at [124, 78] on button "前天" at bounding box center [117, 79] width 28 height 17
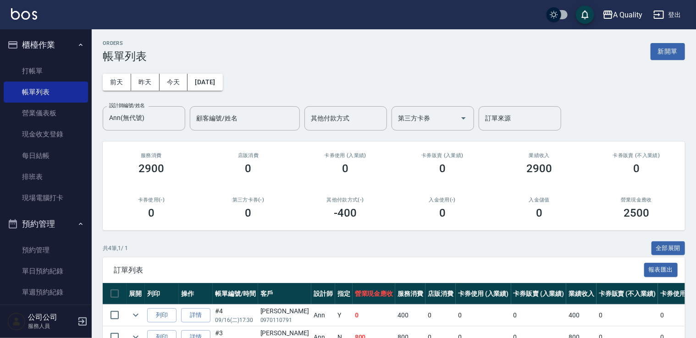
scroll to position [46, 0]
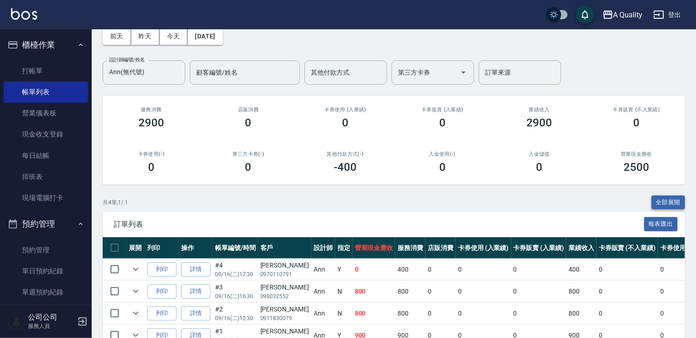
click at [668, 204] on button "全部展開" at bounding box center [668, 203] width 34 height 14
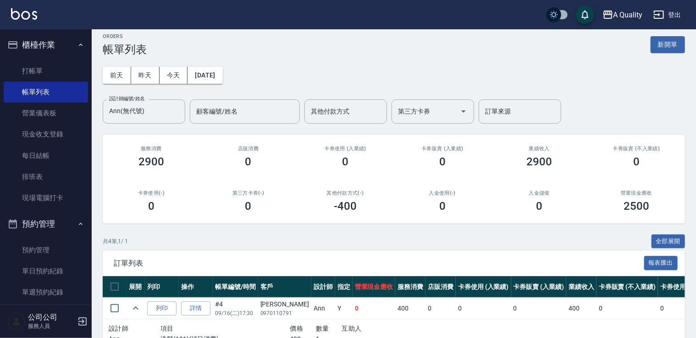
scroll to position [0, 0]
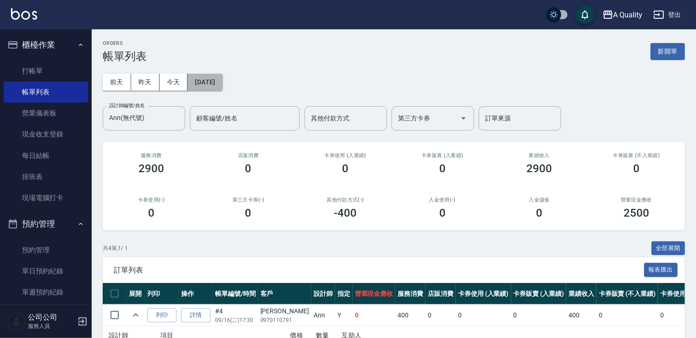
click at [201, 78] on button "2025/09/16" at bounding box center [204, 82] width 35 height 17
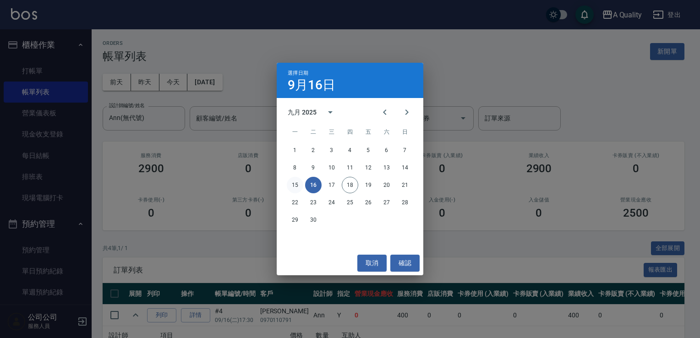
click at [297, 186] on button "15" at bounding box center [295, 185] width 16 height 16
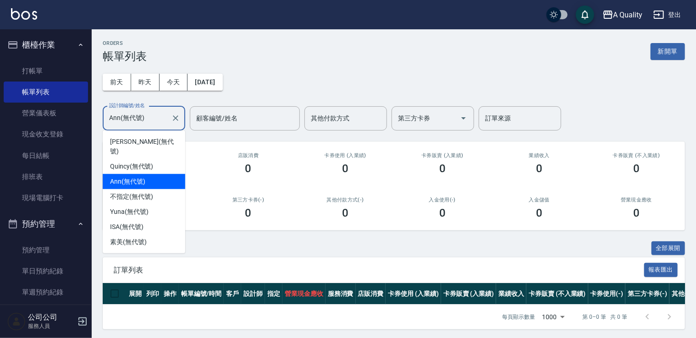
click at [165, 126] on input "Ann(無代號)" at bounding box center [137, 118] width 60 height 16
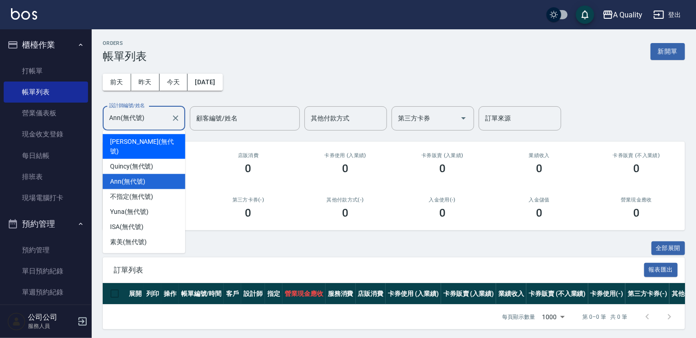
click at [163, 140] on div "Taylor (無代號)" at bounding box center [144, 146] width 82 height 25
type input "[PERSON_NAME](無代號)"
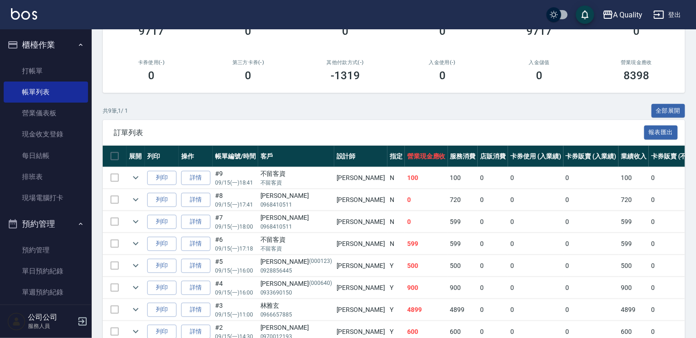
scroll to position [205, 0]
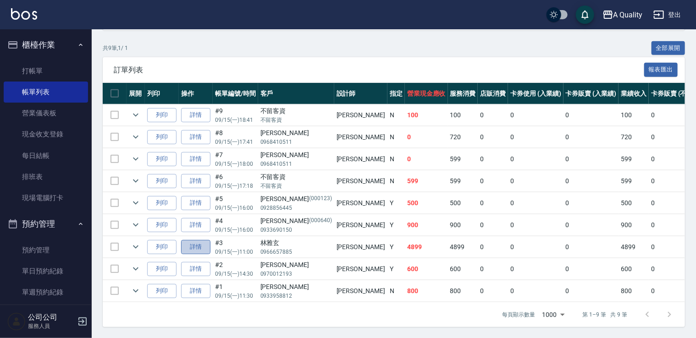
click at [185, 241] on link "詳情" at bounding box center [195, 247] width 29 height 14
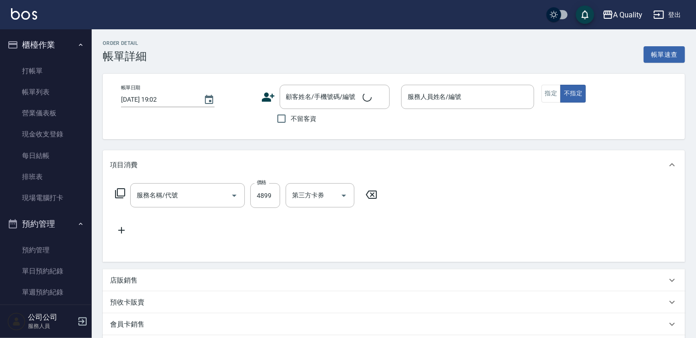
type input "2025/09/15 11:00"
type input "[PERSON_NAME](無代號)"
type input "p"
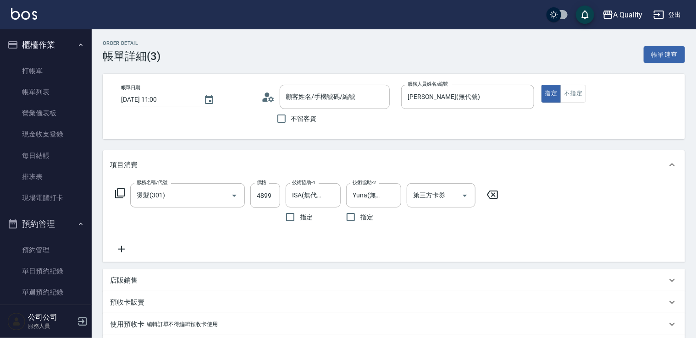
type input "燙髮(301)"
type input "林雅玄/0966657885/"
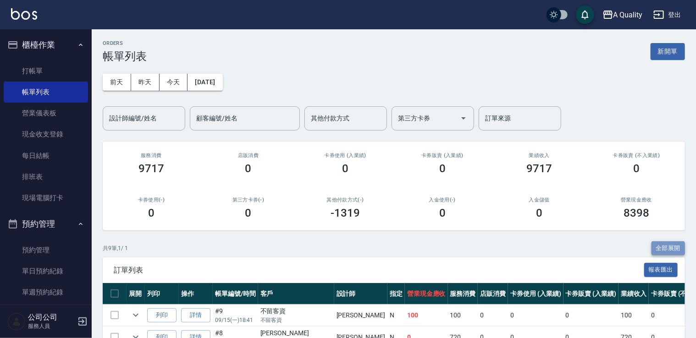
click at [669, 248] on button "全部展開" at bounding box center [668, 248] width 34 height 14
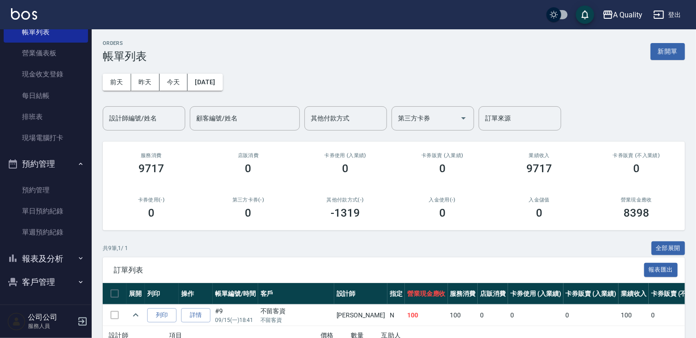
scroll to position [14, 0]
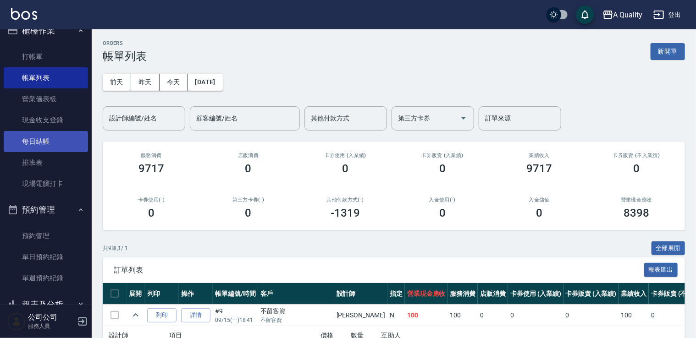
click at [49, 146] on link "每日結帳" at bounding box center [46, 141] width 84 height 21
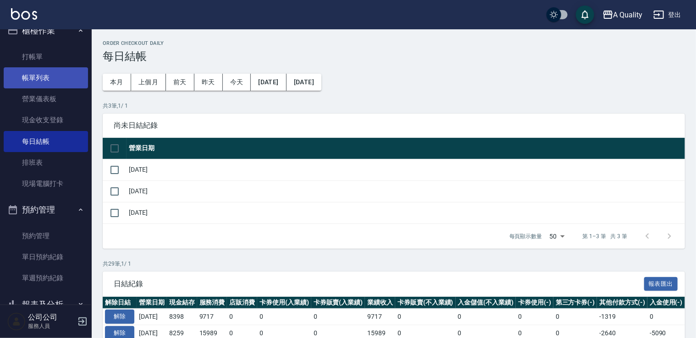
click at [44, 77] on link "帳單列表" at bounding box center [46, 77] width 84 height 21
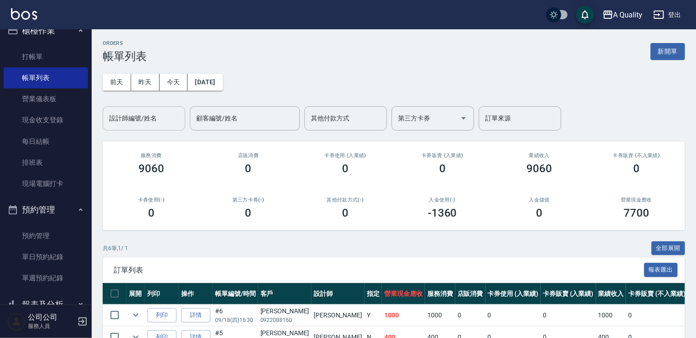
click at [156, 112] on input "設計師編號/姓名" at bounding box center [144, 118] width 74 height 16
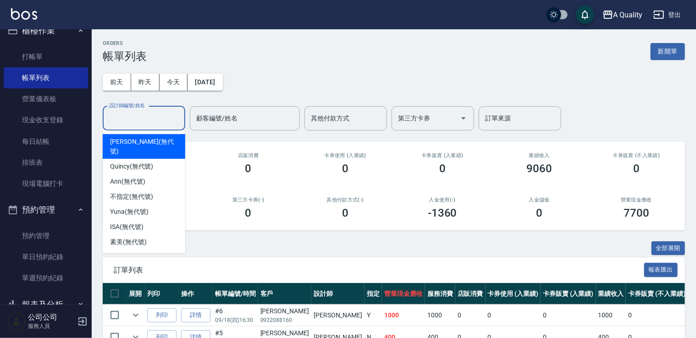
click at [131, 143] on span "Taylor (無代號)" at bounding box center [144, 146] width 68 height 19
type input "[PERSON_NAME](無代號)"
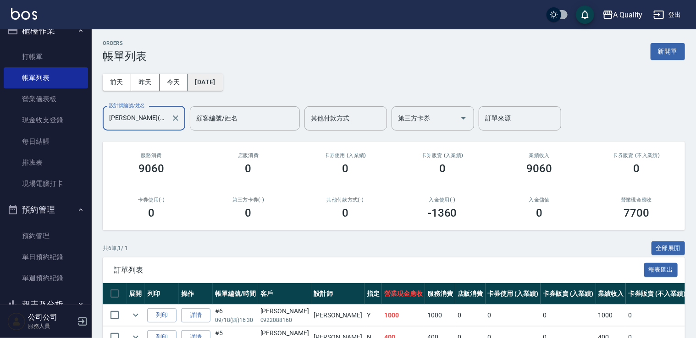
click at [214, 80] on button "2025/09/18" at bounding box center [204, 82] width 35 height 17
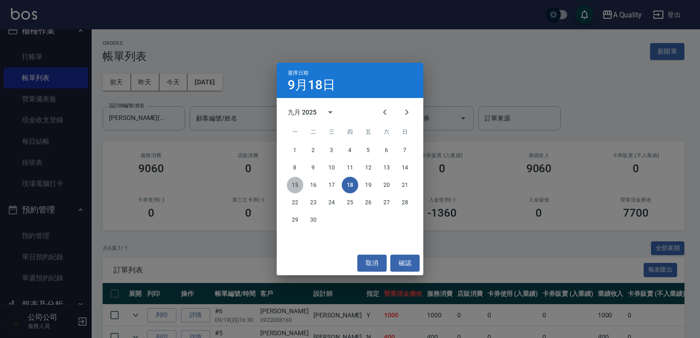
click at [293, 184] on button "15" at bounding box center [295, 185] width 16 height 16
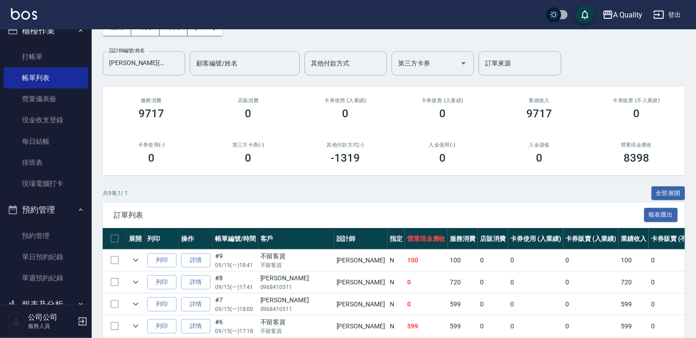
scroll to position [183, 0]
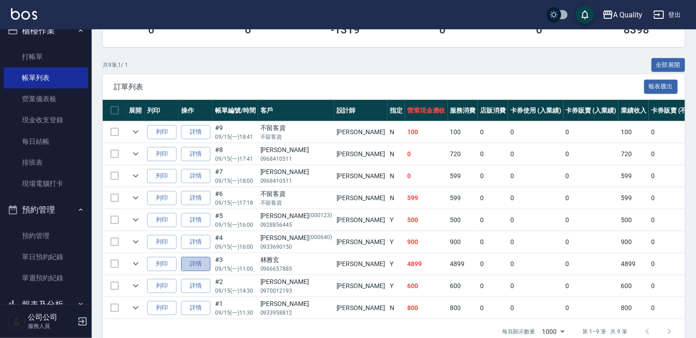
click at [198, 267] on link "詳情" at bounding box center [195, 264] width 29 height 14
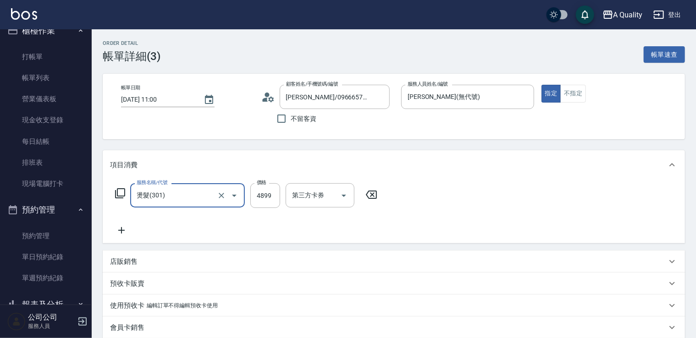
type input "林雅玄/0966657885/"
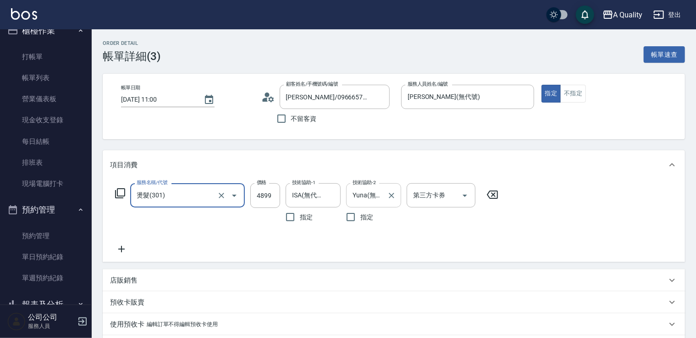
click at [392, 197] on icon "Clear" at bounding box center [391, 195] width 9 height 9
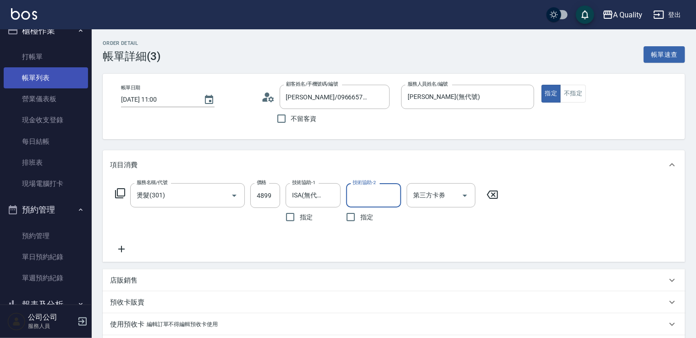
click at [39, 80] on link "帳單列表" at bounding box center [46, 77] width 84 height 21
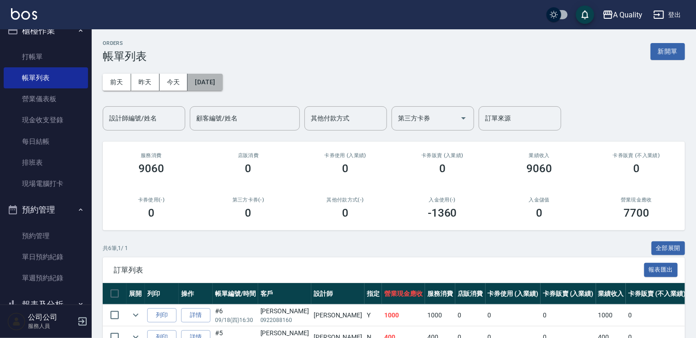
click at [197, 81] on button "2025/09/18" at bounding box center [204, 82] width 35 height 17
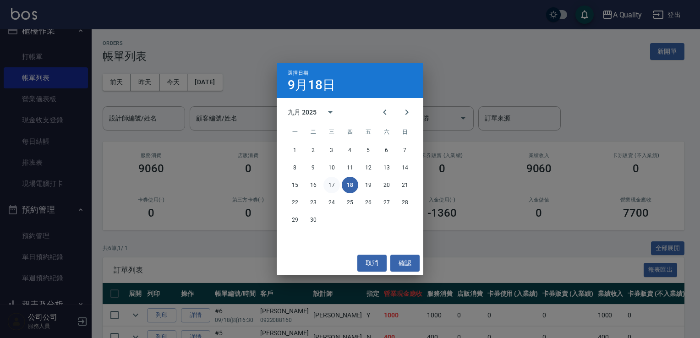
click at [334, 182] on button "17" at bounding box center [331, 185] width 16 height 16
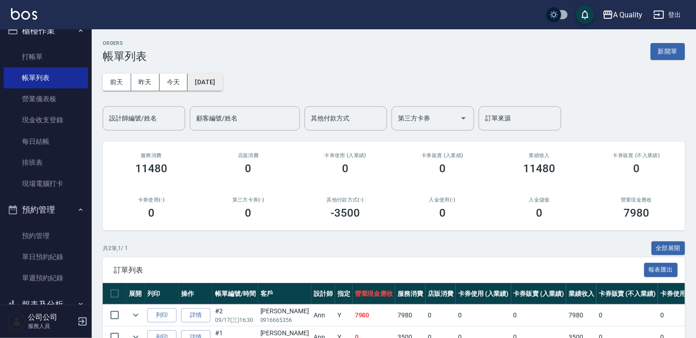
click at [221, 78] on button "2025/09/17" at bounding box center [204, 82] width 35 height 17
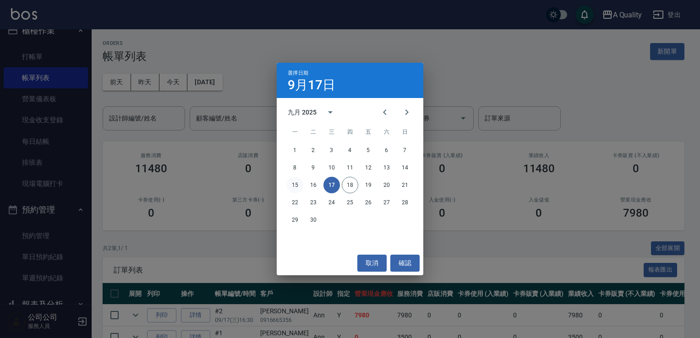
click at [301, 188] on button "15" at bounding box center [295, 185] width 16 height 16
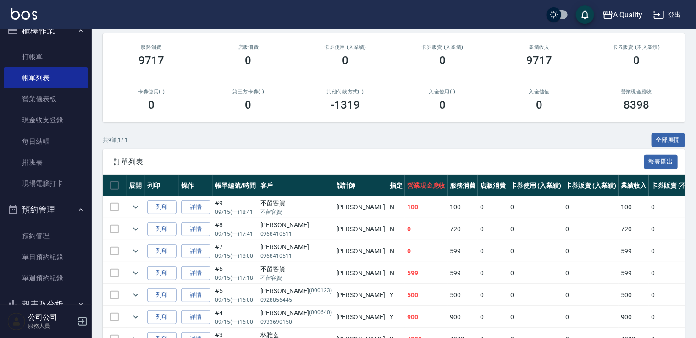
scroll to position [183, 0]
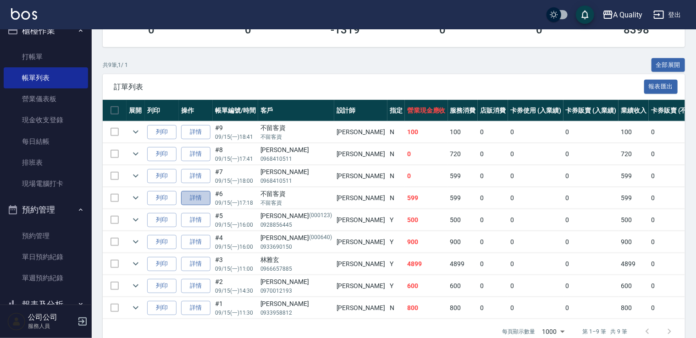
click at [202, 199] on link "詳情" at bounding box center [195, 198] width 29 height 14
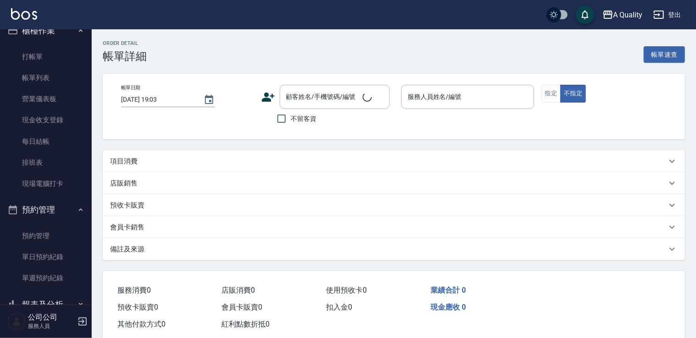
type input "2025/09/15 17:18"
checkbox input "true"
type input "Taylor(無代號)"
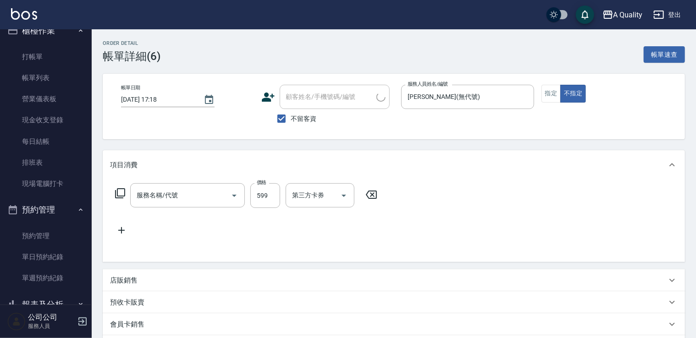
type input "洗髮(101)"
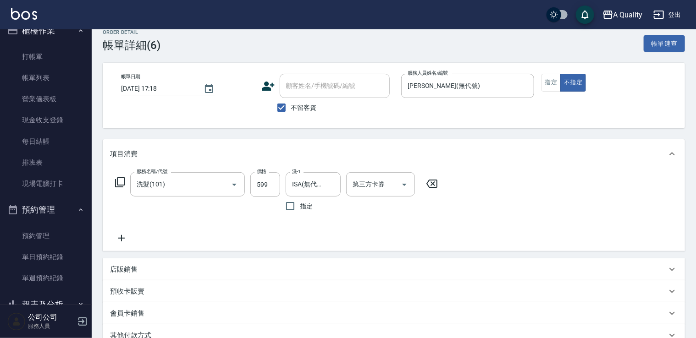
scroll to position [46, 0]
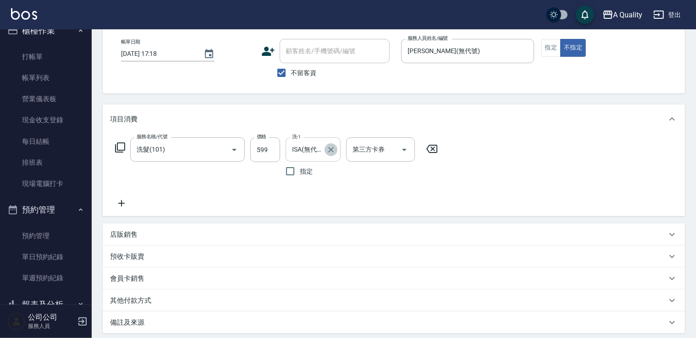
click at [330, 152] on icon "Clear" at bounding box center [330, 149] width 9 height 9
click at [330, 152] on input "洗-1" at bounding box center [313, 150] width 47 height 16
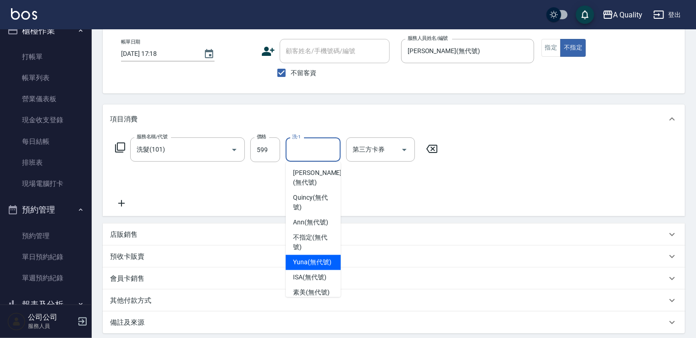
drag, startPoint x: 307, startPoint y: 264, endPoint x: 296, endPoint y: 221, distance: 44.9
click at [308, 264] on span "Yuna (無代號)" at bounding box center [312, 263] width 38 height 10
type input "Yuna(無代號)"
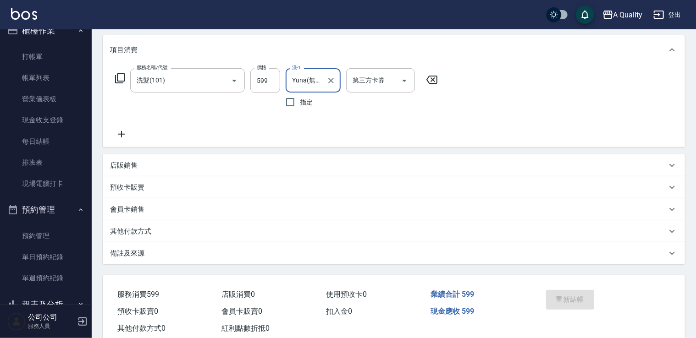
scroll to position [93, 0]
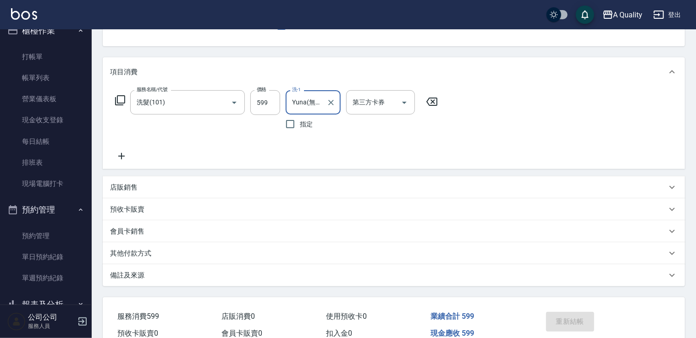
click at [572, 318] on div "重新結帳" at bounding box center [572, 328] width 60 height 40
click at [572, 319] on div "重新結帳" at bounding box center [572, 328] width 60 height 40
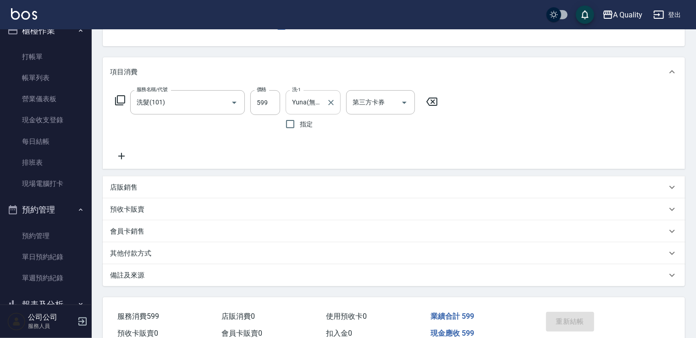
click at [572, 319] on div "重新結帳" at bounding box center [572, 328] width 60 height 40
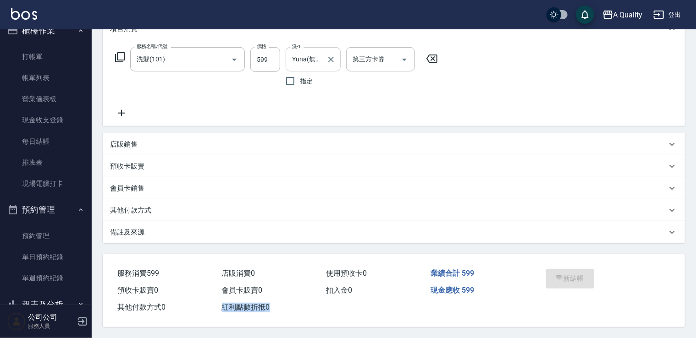
scroll to position [139, 0]
drag, startPoint x: 540, startPoint y: 279, endPoint x: 198, endPoint y: 258, distance: 342.0
click at [539, 279] on div "重新結帳" at bounding box center [602, 285] width 143 height 62
click at [43, 140] on link "每日結帳" at bounding box center [46, 141] width 84 height 21
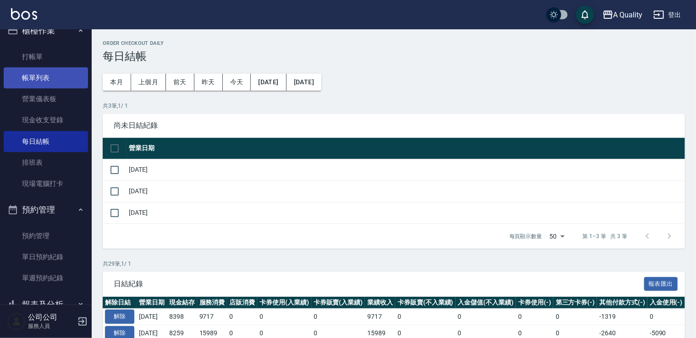
click at [43, 77] on link "帳單列表" at bounding box center [46, 77] width 84 height 21
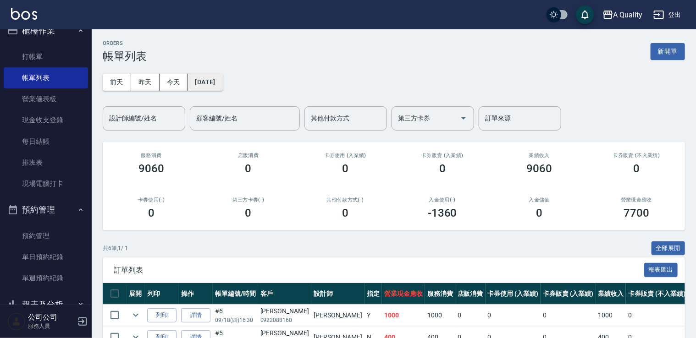
click at [219, 79] on button "[DATE]" at bounding box center [204, 82] width 35 height 17
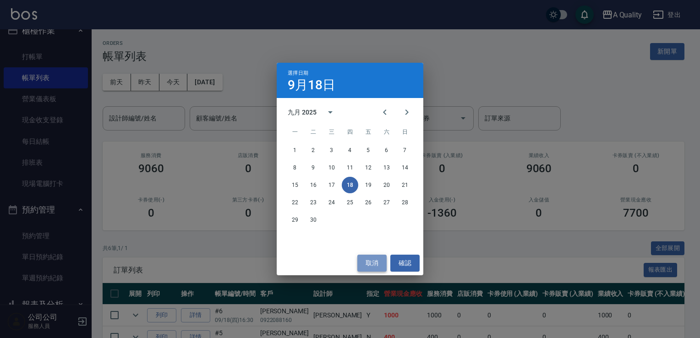
drag, startPoint x: 379, startPoint y: 264, endPoint x: 158, endPoint y: 224, distance: 224.9
click at [379, 263] on button "取消" at bounding box center [371, 263] width 29 height 17
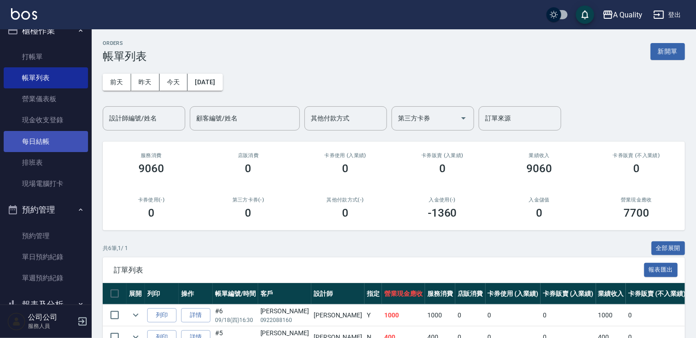
click at [49, 141] on link "每日結帳" at bounding box center [46, 141] width 84 height 21
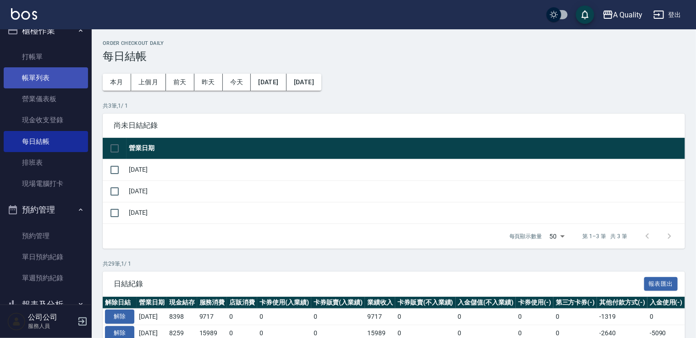
click at [43, 83] on link "帳單列表" at bounding box center [46, 77] width 84 height 21
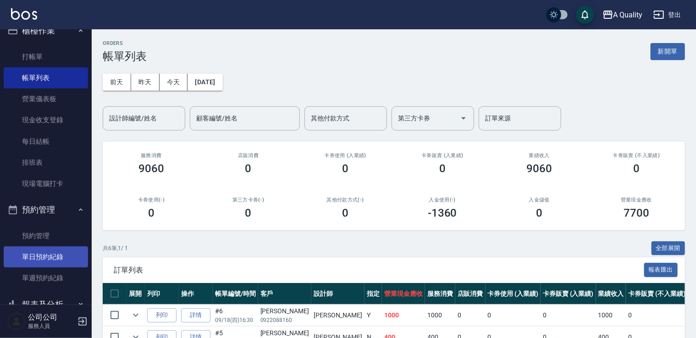
click at [57, 247] on link "單日預約紀錄" at bounding box center [46, 257] width 84 height 21
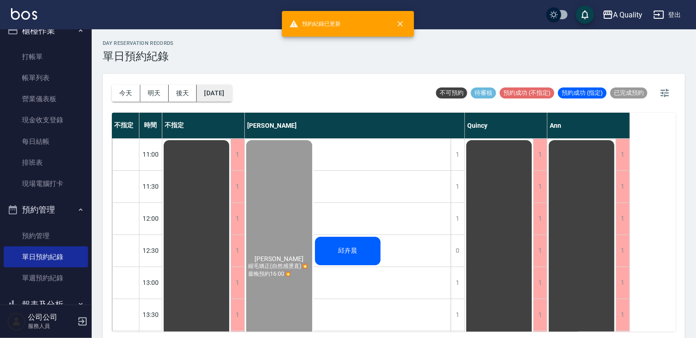
click at [218, 98] on button "[DATE]" at bounding box center [214, 93] width 35 height 17
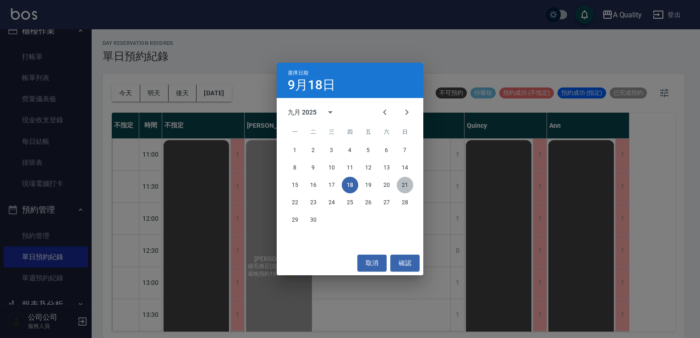
click at [405, 187] on button "21" at bounding box center [405, 185] width 16 height 16
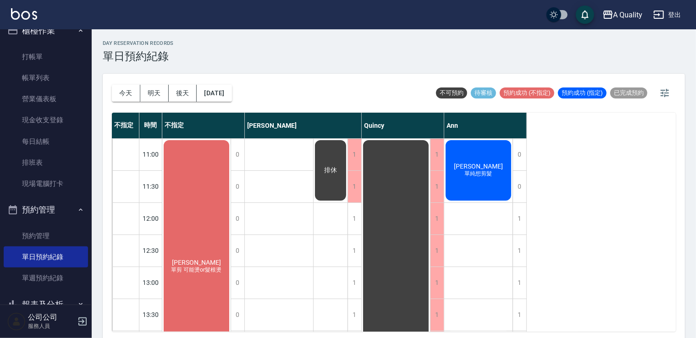
click at [213, 186] on div "柯文娟 單剪 可能燙or髮根燙" at bounding box center [196, 267] width 68 height 256
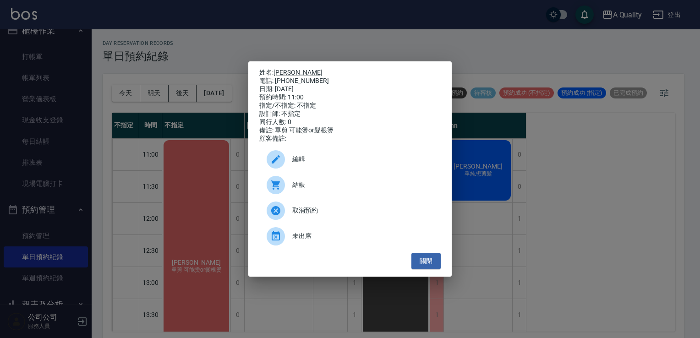
click at [316, 162] on span "編輯" at bounding box center [362, 159] width 141 height 10
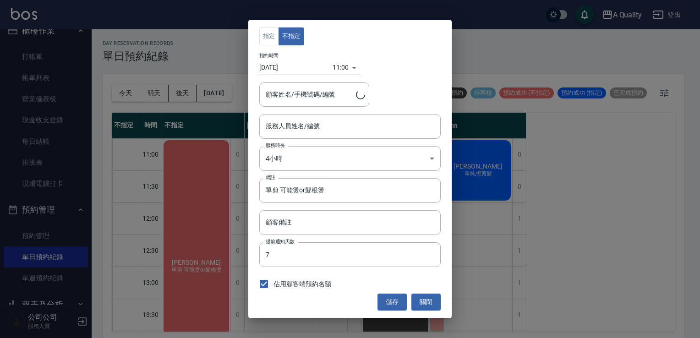
type input "柯文娟/0905700320/"
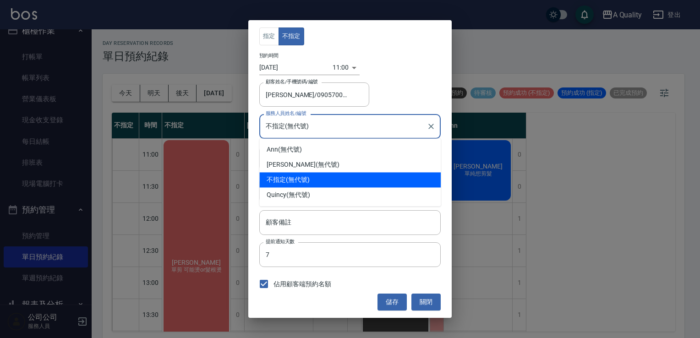
click at [308, 127] on input "不指定(無代號)" at bounding box center [342, 126] width 159 height 16
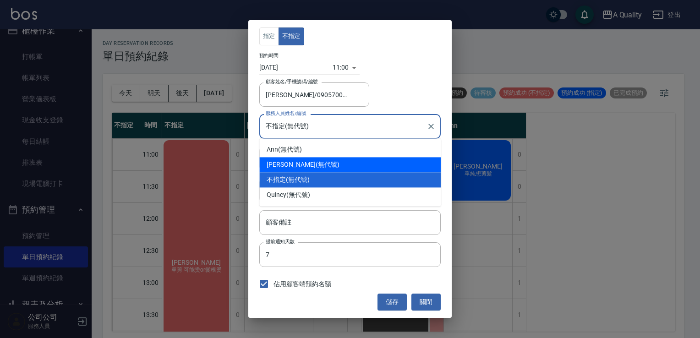
click at [299, 166] on div "Taylor (無代號)" at bounding box center [349, 164] width 181 height 15
type input "Taylor(無代號)"
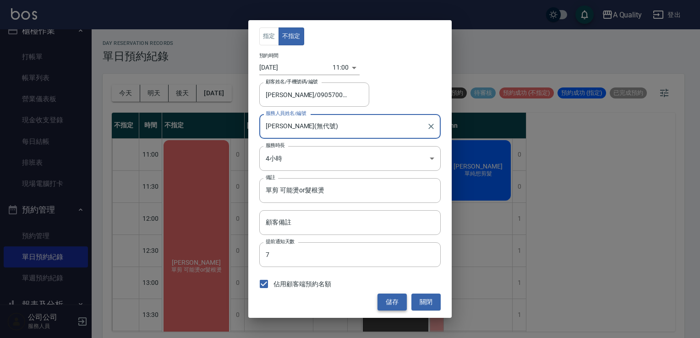
click at [389, 300] on button "儲存" at bounding box center [392, 302] width 29 height 17
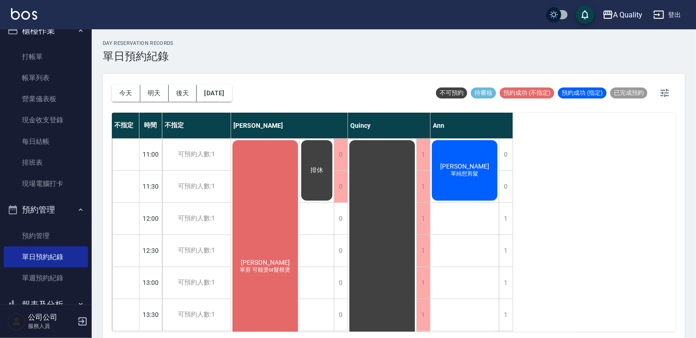
click at [324, 160] on div "排休" at bounding box center [317, 170] width 34 height 63
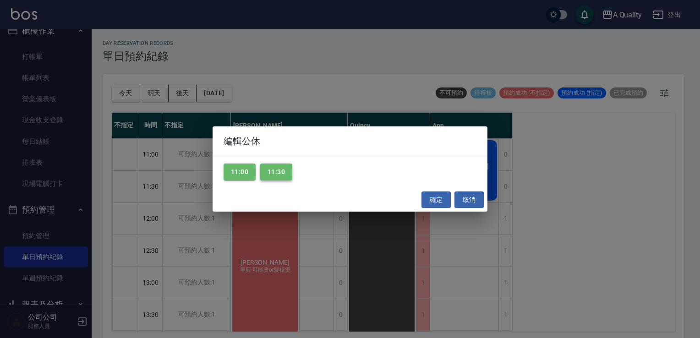
click at [282, 173] on button "11:30" at bounding box center [276, 172] width 32 height 17
click at [236, 175] on button "11:00" at bounding box center [240, 172] width 32 height 17
click at [436, 201] on button "確定" at bounding box center [436, 200] width 29 height 17
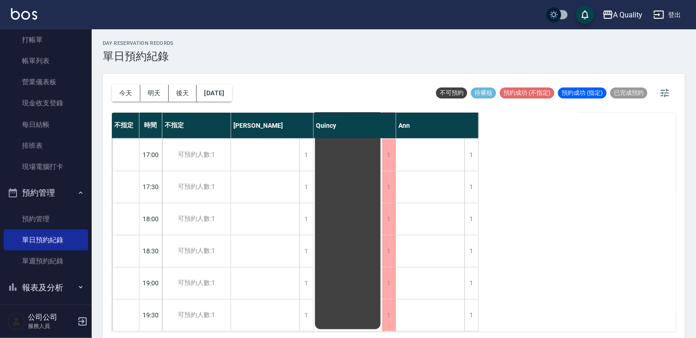
scroll to position [60, 0]
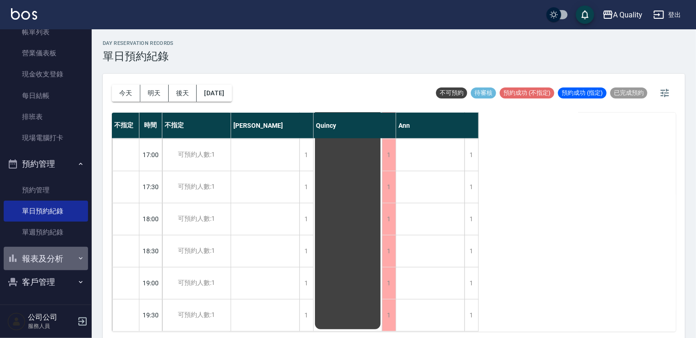
click at [51, 258] on button "報表及分析" at bounding box center [46, 259] width 84 height 24
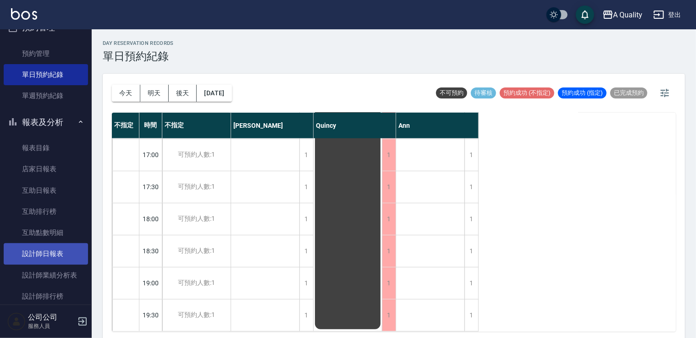
scroll to position [229, 0]
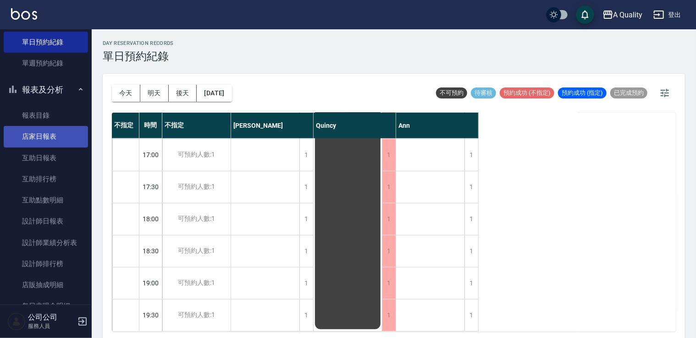
click at [38, 134] on link "店家日報表" at bounding box center [46, 136] width 84 height 21
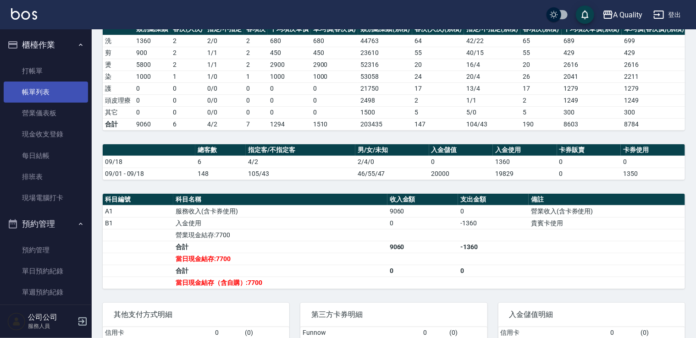
click at [44, 85] on link "帳單列表" at bounding box center [46, 92] width 84 height 21
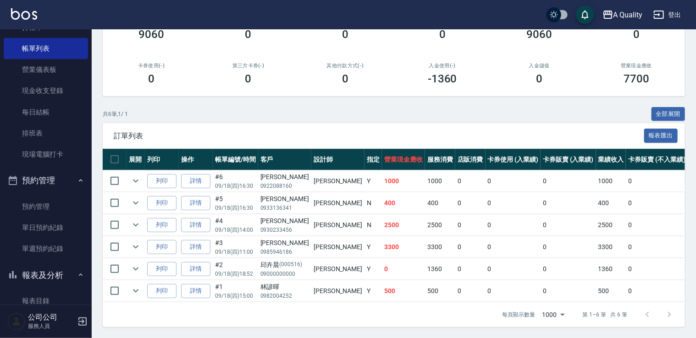
scroll to position [92, 0]
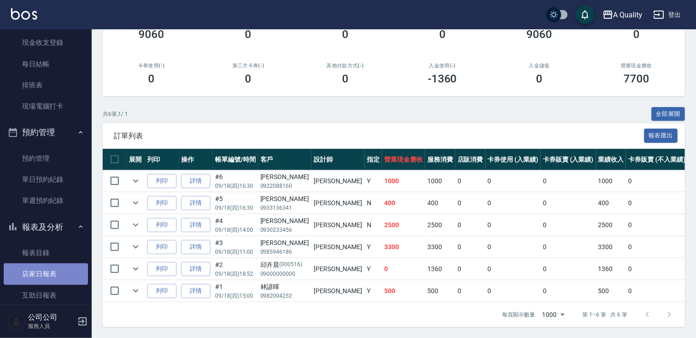
click at [55, 274] on link "店家日報表" at bounding box center [46, 273] width 84 height 21
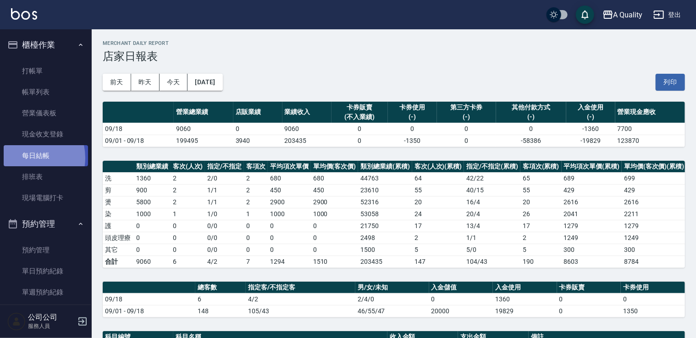
click at [27, 158] on link "每日結帳" at bounding box center [46, 155] width 84 height 21
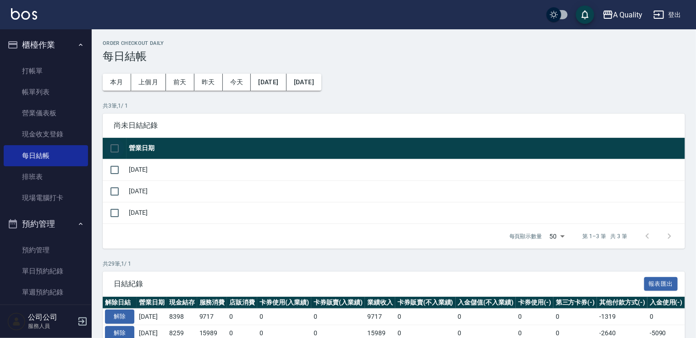
click at [115, 140] on input "checkbox" at bounding box center [114, 148] width 19 height 19
checkbox input "true"
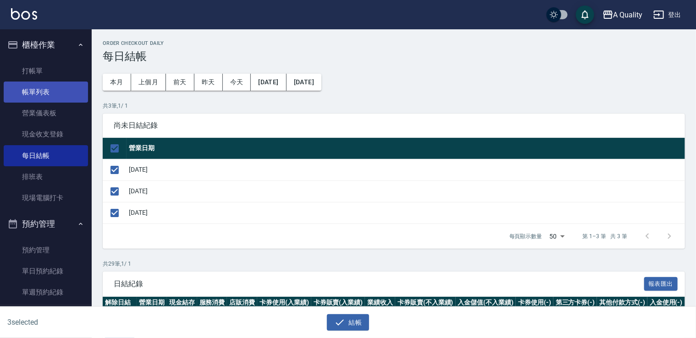
click at [38, 86] on link "帳單列表" at bounding box center [46, 92] width 84 height 21
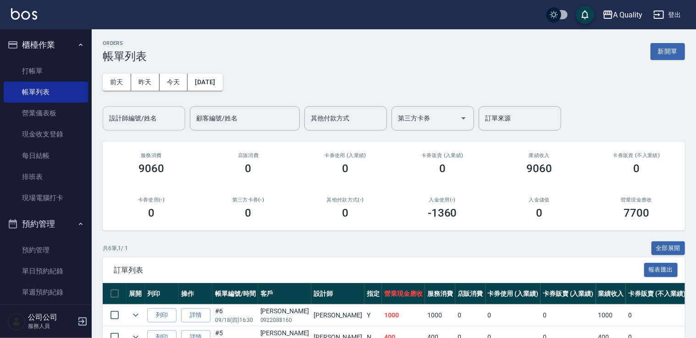
click at [148, 116] on input "設計師編號/姓名" at bounding box center [144, 118] width 74 height 16
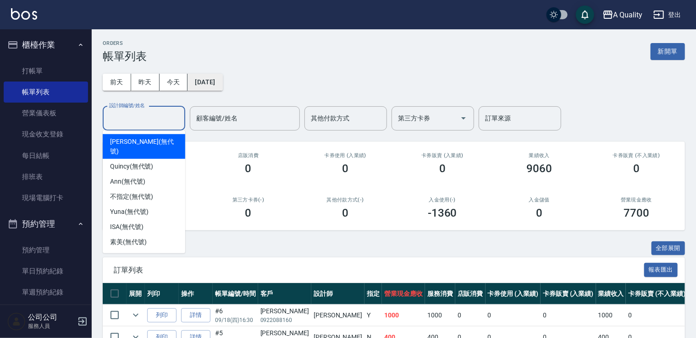
click at [222, 77] on button "[DATE]" at bounding box center [204, 82] width 35 height 17
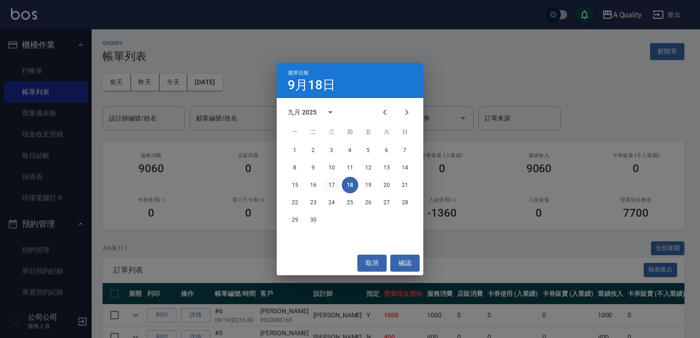
click at [334, 187] on button "17" at bounding box center [331, 185] width 16 height 16
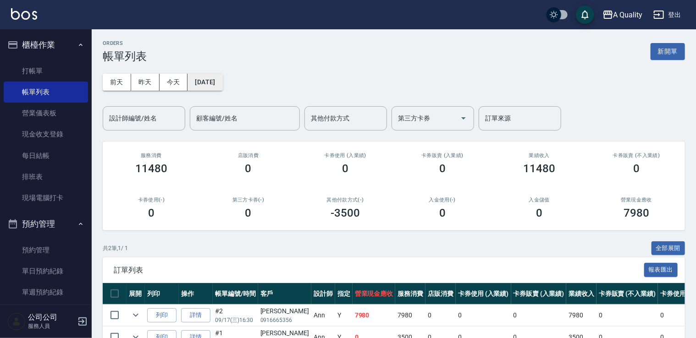
click at [208, 80] on button "[DATE]" at bounding box center [204, 82] width 35 height 17
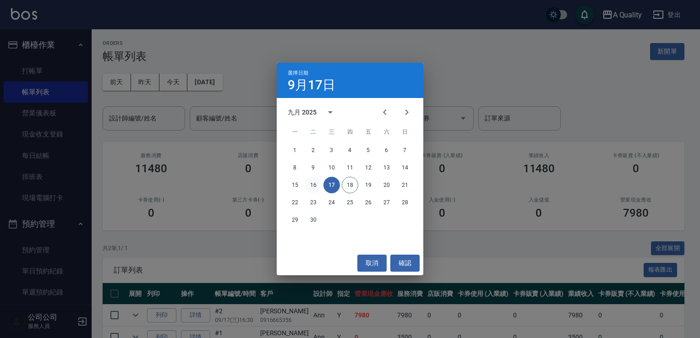
click at [313, 184] on button "16" at bounding box center [313, 185] width 16 height 16
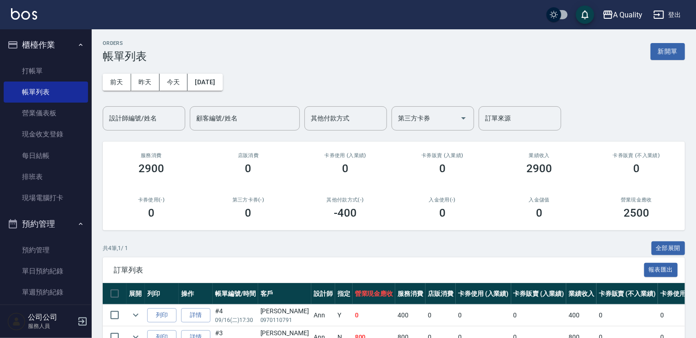
scroll to position [96, 0]
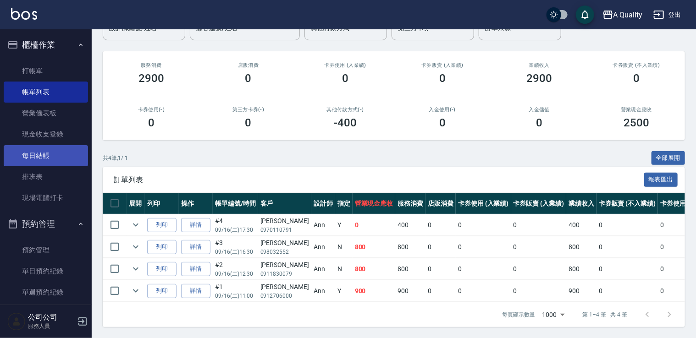
click at [49, 155] on link "每日結帳" at bounding box center [46, 155] width 84 height 21
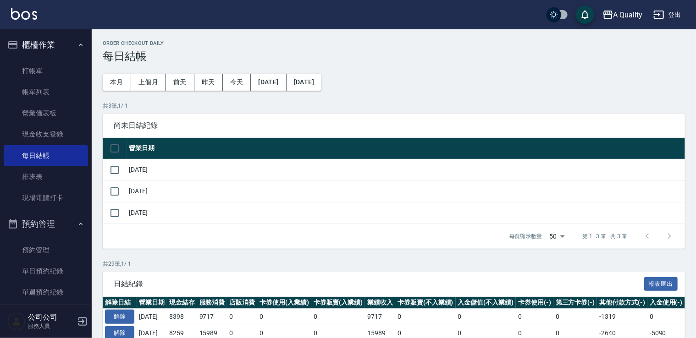
click at [122, 154] on input "checkbox" at bounding box center [114, 148] width 19 height 19
checkbox input "true"
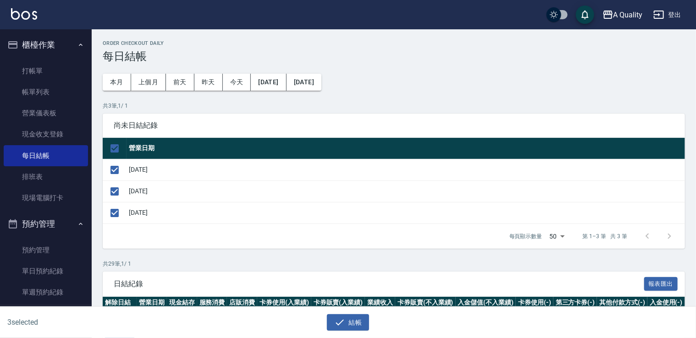
drag, startPoint x: 335, startPoint y: 327, endPoint x: 329, endPoint y: 313, distance: 15.0
click at [335, 326] on icon "button" at bounding box center [339, 322] width 11 height 11
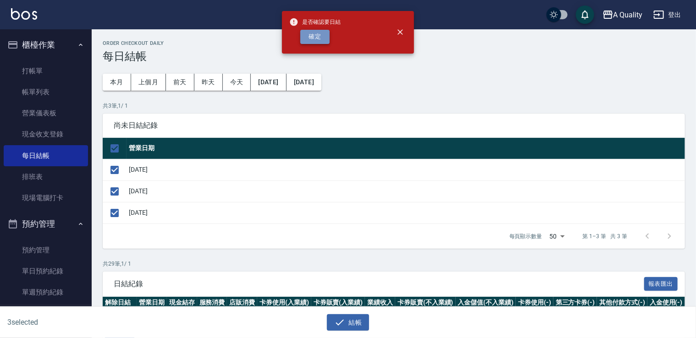
click at [317, 33] on button "確定" at bounding box center [314, 37] width 29 height 14
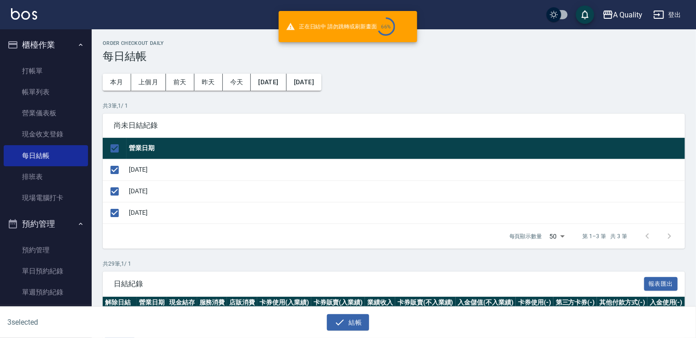
checkbox input "false"
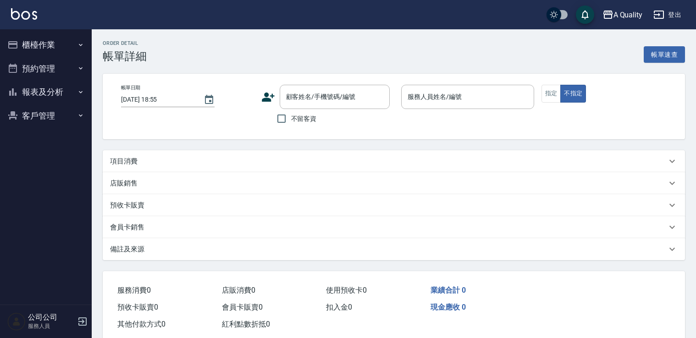
type input "2025/09/18 11:00"
type input "[PERSON_NAME](無代號)"
type input "陳蓓蓓/0985946186/"
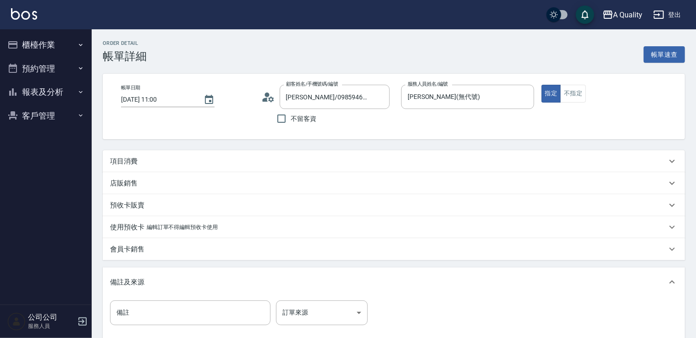
click at [138, 162] on div "項目消費" at bounding box center [388, 162] width 556 height 10
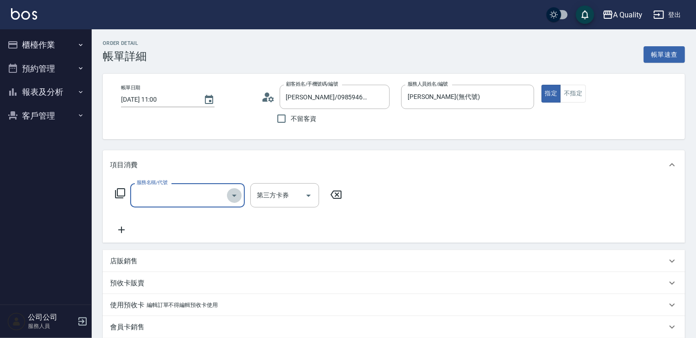
click at [240, 199] on button "Open" at bounding box center [234, 195] width 15 height 15
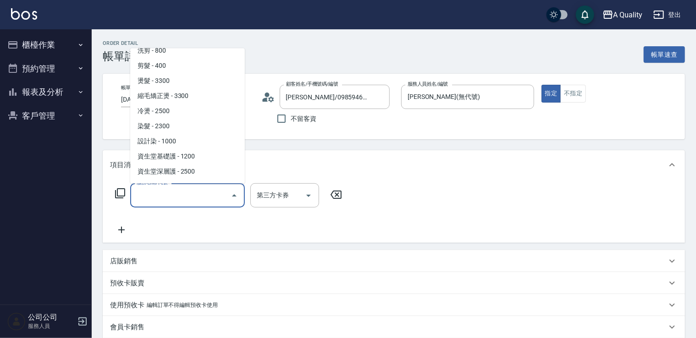
scroll to position [37, 0]
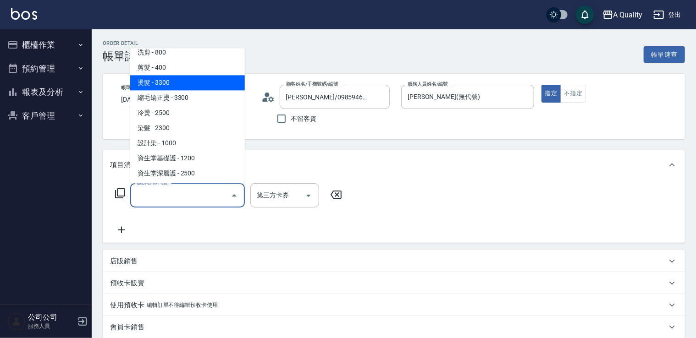
click at [211, 83] on span "燙髮 - 3300" at bounding box center [187, 82] width 115 height 15
type input "燙髮(301)"
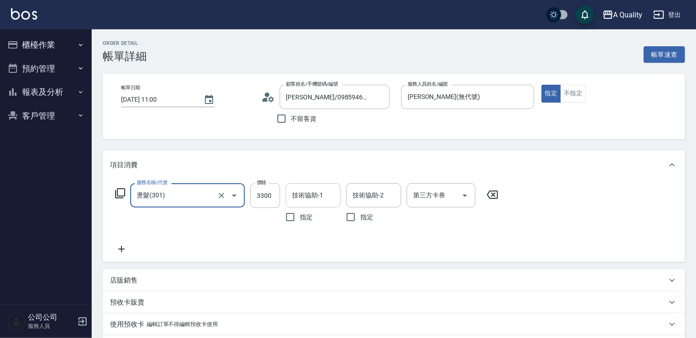
click at [323, 203] on input "技術協助-1" at bounding box center [313, 195] width 47 height 16
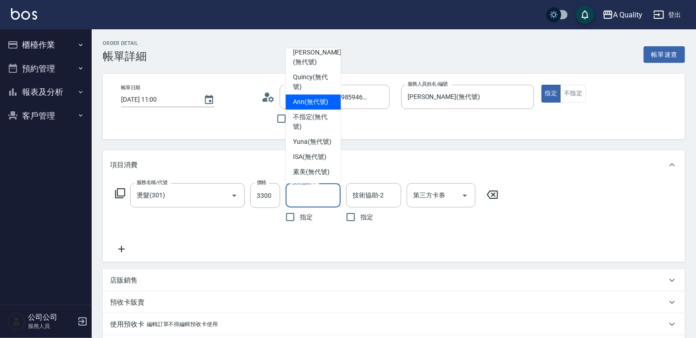
scroll to position [26, 0]
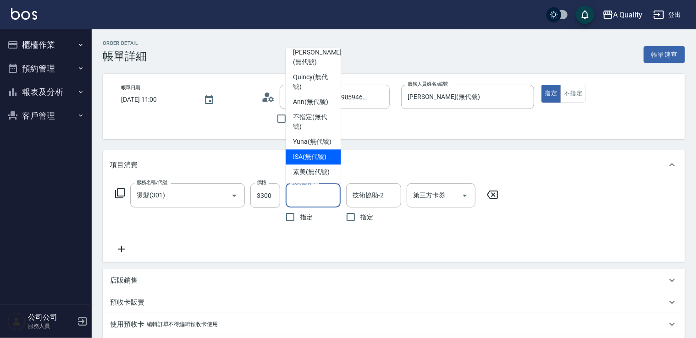
click at [313, 152] on span "ISA (無代號)" at bounding box center [309, 157] width 33 height 10
type input "ISA(無代號)"
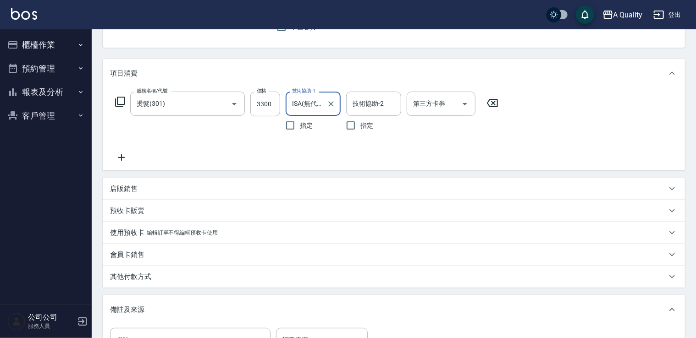
scroll to position [222, 0]
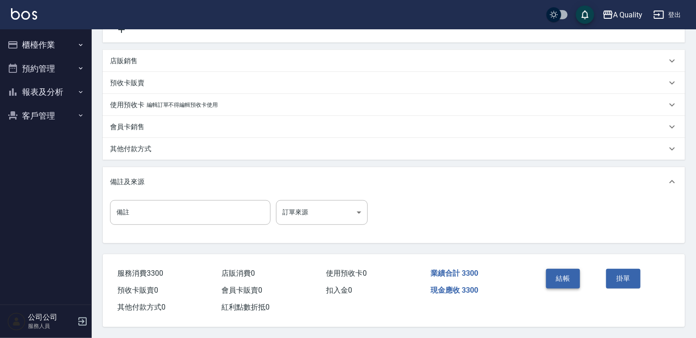
click at [569, 271] on button "結帳" at bounding box center [563, 278] width 34 height 19
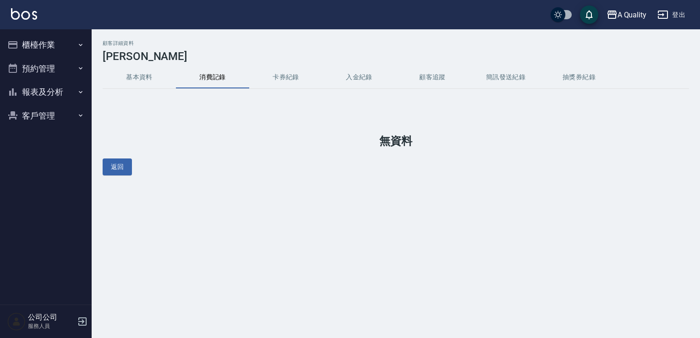
drag, startPoint x: 134, startPoint y: 78, endPoint x: 176, endPoint y: 5, distance: 84.6
click at [134, 77] on button "基本資料" at bounding box center [139, 77] width 73 height 22
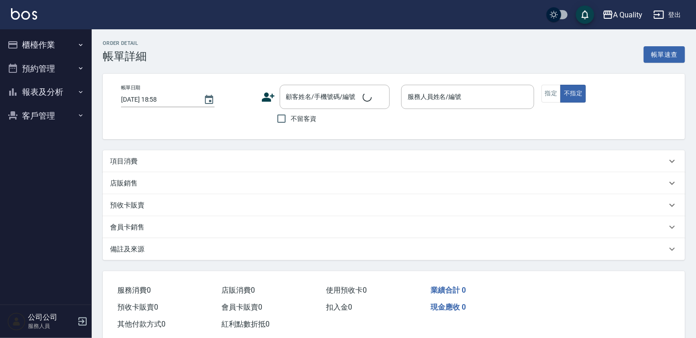
type input "[DATE] 14:00"
type input "[PERSON_NAME](無代號)"
type input "單剪"
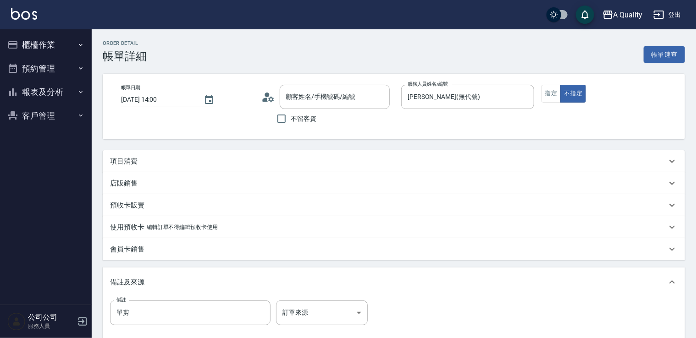
type input "[PERSON_NAME]/0930233456/null"
click at [181, 166] on div "項目消費" at bounding box center [394, 161] width 582 height 22
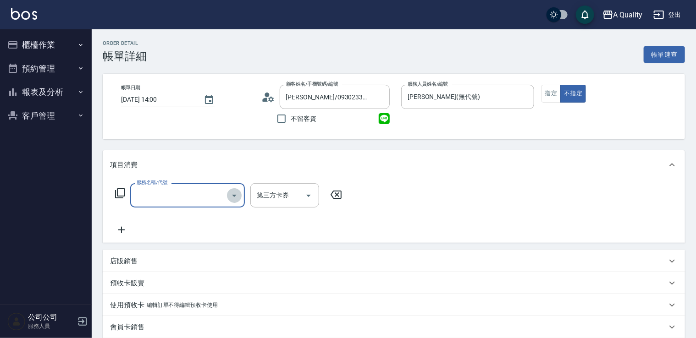
click at [233, 195] on icon "Open" at bounding box center [234, 196] width 5 height 2
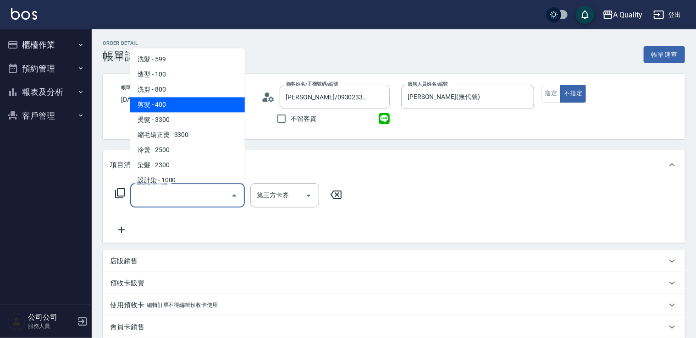
click at [185, 98] on span "剪髮 - 400" at bounding box center [187, 104] width 115 height 15
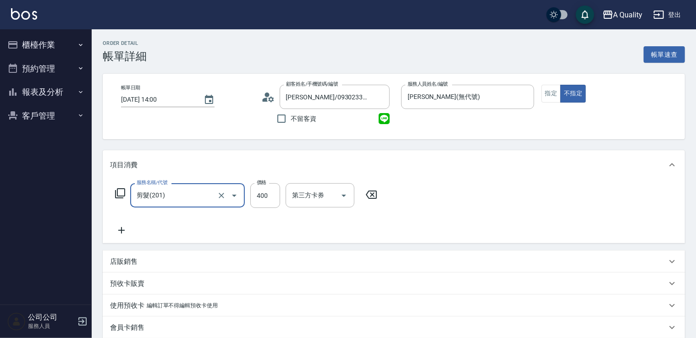
click at [117, 229] on icon at bounding box center [121, 230] width 23 height 11
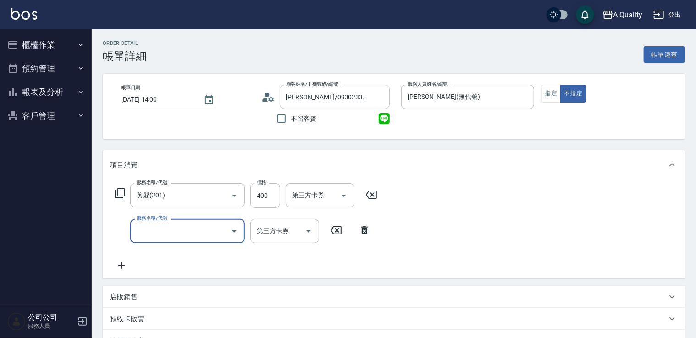
click at [341, 233] on icon at bounding box center [335, 230] width 23 height 11
click at [360, 231] on icon at bounding box center [364, 230] width 23 height 11
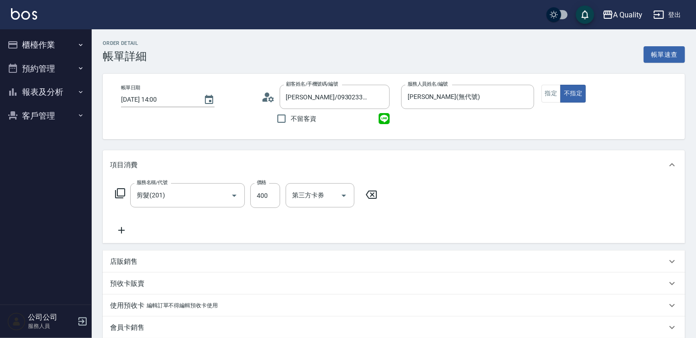
click at [249, 205] on div "服務名稱/代號 剪髮(201) 服務名稱/代號 價格 400 價格 第三方卡券 第三方卡券" at bounding box center [246, 195] width 273 height 25
click at [242, 203] on div "剪髮(201) 服務名稱/代號" at bounding box center [187, 195] width 115 height 24
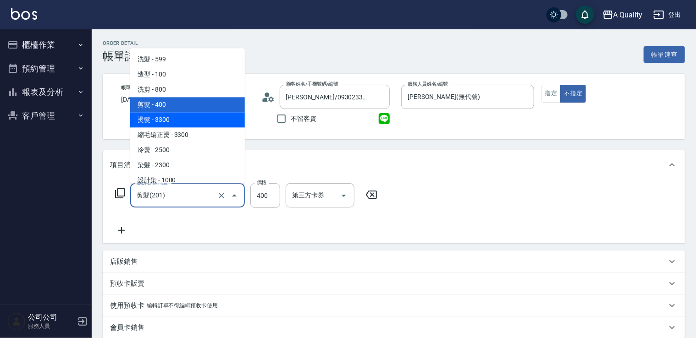
click at [195, 125] on span "燙髮 - 3300" at bounding box center [187, 119] width 115 height 15
type input "燙髮(301)"
type input "3300"
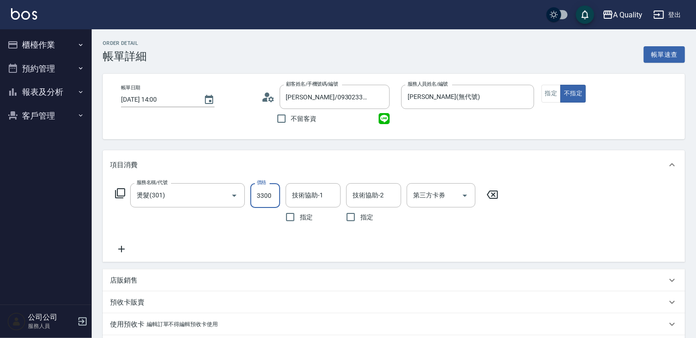
click at [268, 197] on input "3300" at bounding box center [265, 195] width 30 height 25
click at [243, 195] on div "燙髮(301) 服務名稱/代號" at bounding box center [187, 195] width 115 height 24
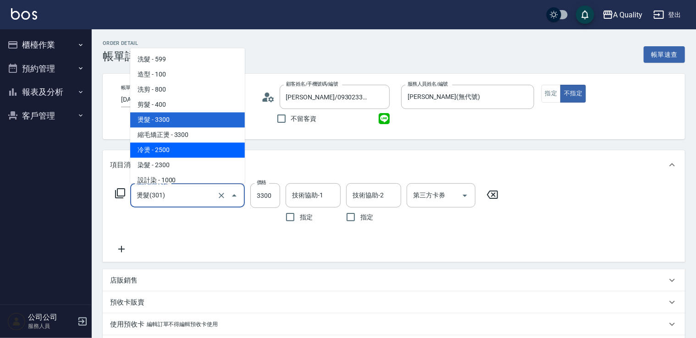
click at [186, 154] on span "冷燙 - 2500" at bounding box center [187, 150] width 115 height 15
type input "冷燙(330)"
type input "2500"
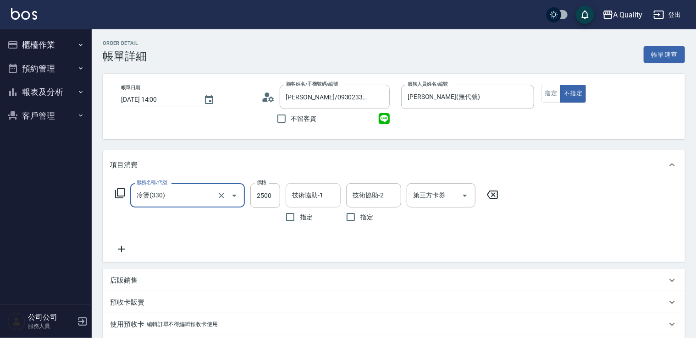
click at [314, 195] on input "技術協助-1" at bounding box center [313, 195] width 47 height 16
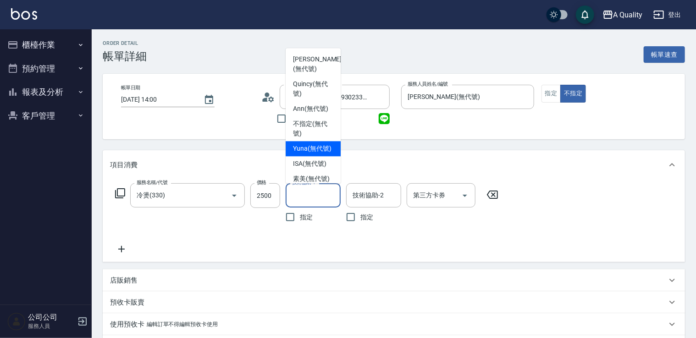
scroll to position [26, 0]
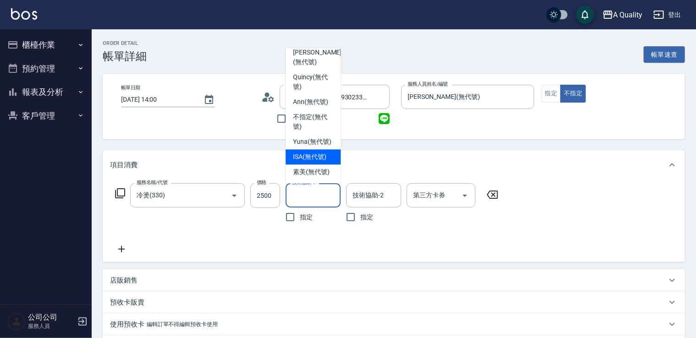
click at [301, 152] on span "ISA (無代號)" at bounding box center [309, 157] width 33 height 10
type input "ISA(無代號)"
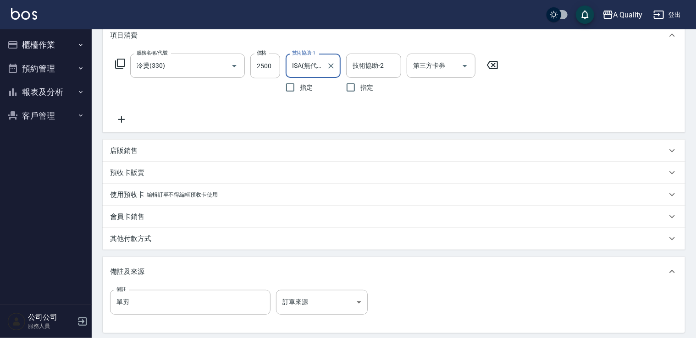
scroll to position [183, 0]
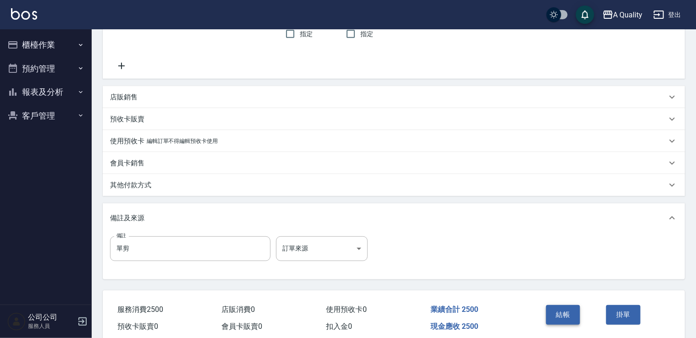
click at [556, 313] on button "結帳" at bounding box center [563, 314] width 34 height 19
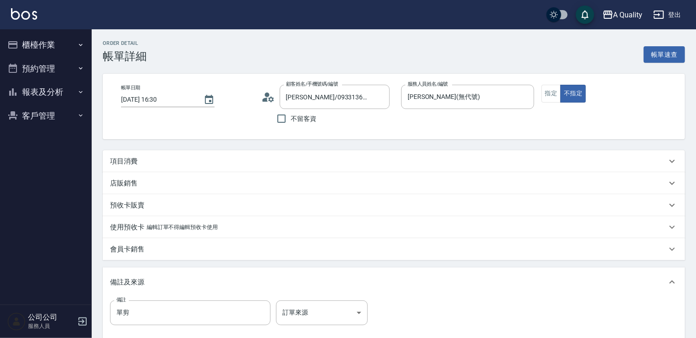
click at [127, 157] on p "項目消費" at bounding box center [123, 162] width 27 height 10
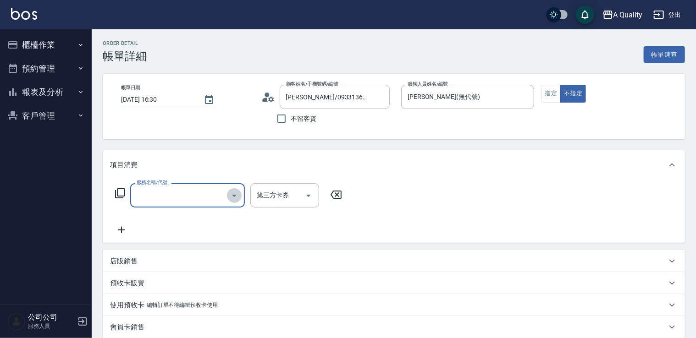
click at [234, 194] on icon "Open" at bounding box center [234, 195] width 11 height 11
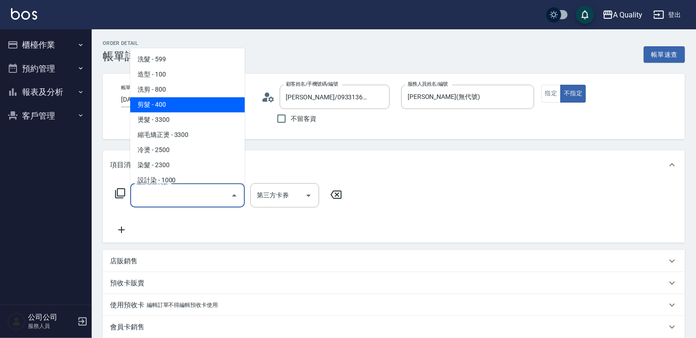
click at [195, 104] on span "剪髮 - 400" at bounding box center [187, 104] width 115 height 15
type input "剪髮(201)"
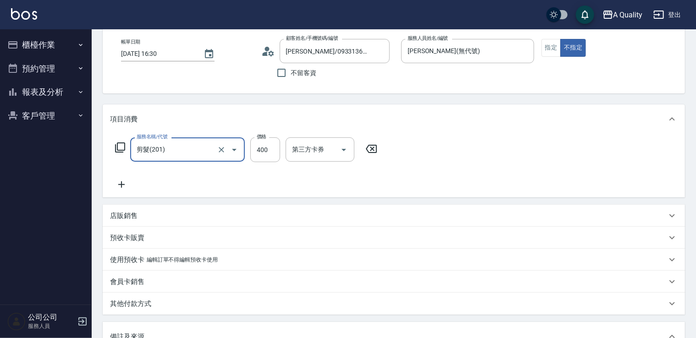
scroll to position [183, 0]
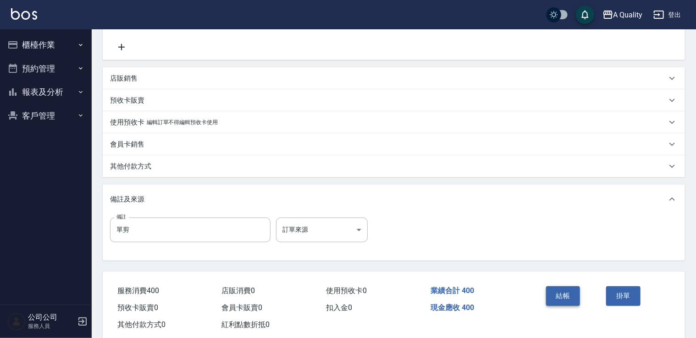
click at [565, 298] on button "結帳" at bounding box center [563, 295] width 34 height 19
click at [565, 298] on div "結帳" at bounding box center [572, 303] width 60 height 40
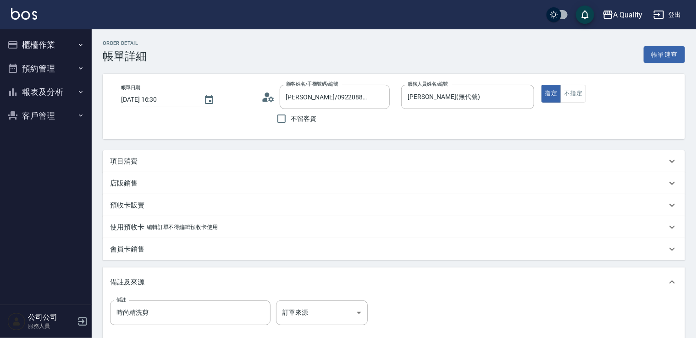
click at [124, 159] on p "項目消費" at bounding box center [123, 162] width 27 height 10
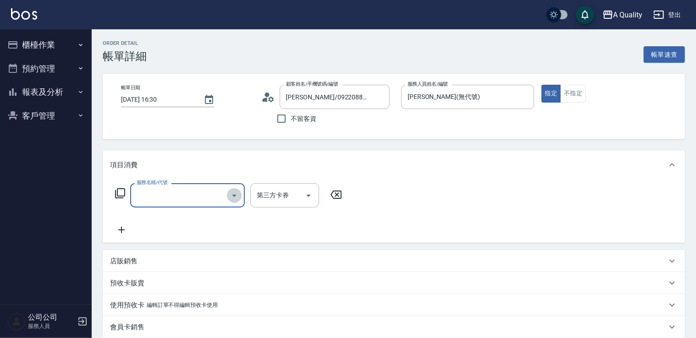
click at [229, 198] on icon "Open" at bounding box center [234, 195] width 11 height 11
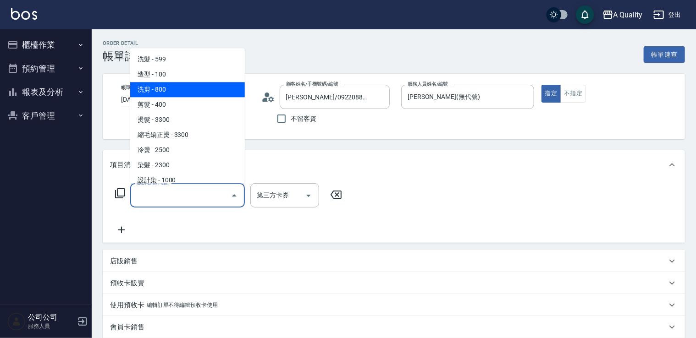
click at [208, 92] on span "洗剪 - 800" at bounding box center [187, 89] width 115 height 15
type input "洗剪(103)"
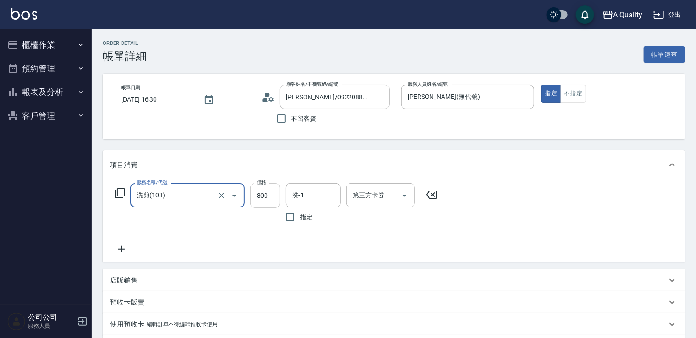
click at [270, 193] on input "800" at bounding box center [265, 195] width 30 height 25
type input "1000"
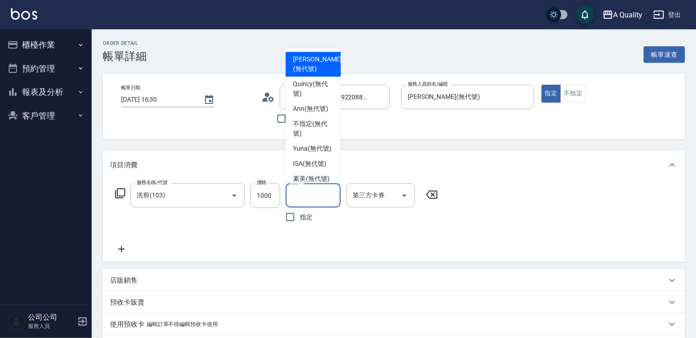
click at [334, 193] on input "洗-1" at bounding box center [313, 195] width 47 height 16
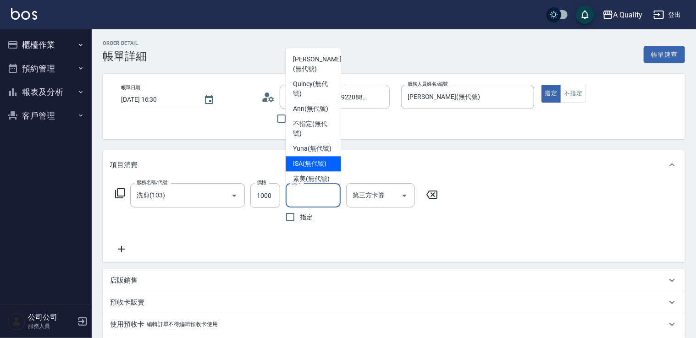
click at [327, 169] on div "ISA (無代號)" at bounding box center [312, 163] width 55 height 15
type input "ISA(無代號)"
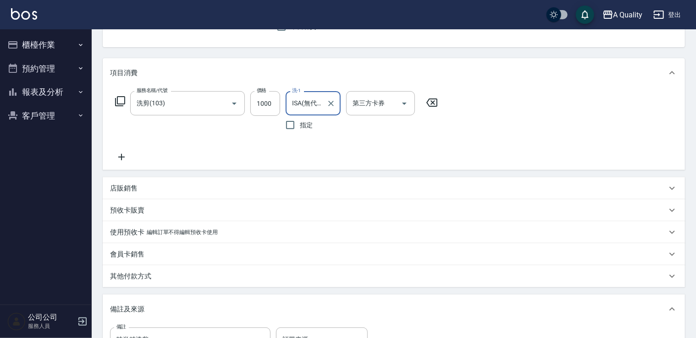
scroll to position [183, 0]
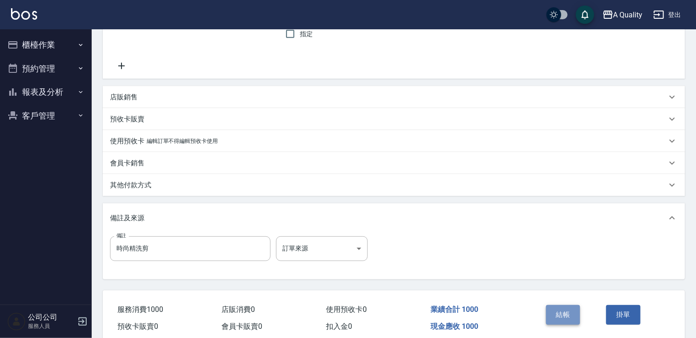
click at [565, 312] on button "結帳" at bounding box center [563, 314] width 34 height 19
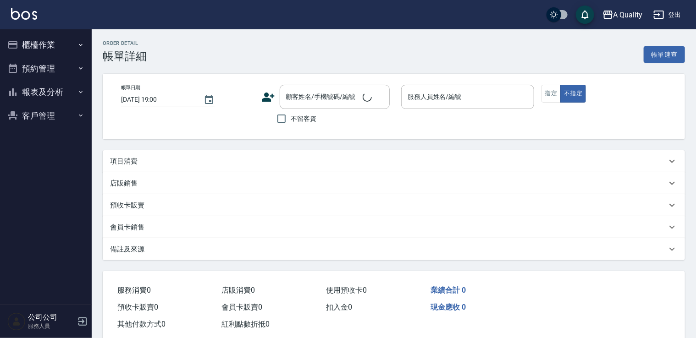
type input "[DATE] 11:00"
type input "[PERSON_NAME](無代號)"
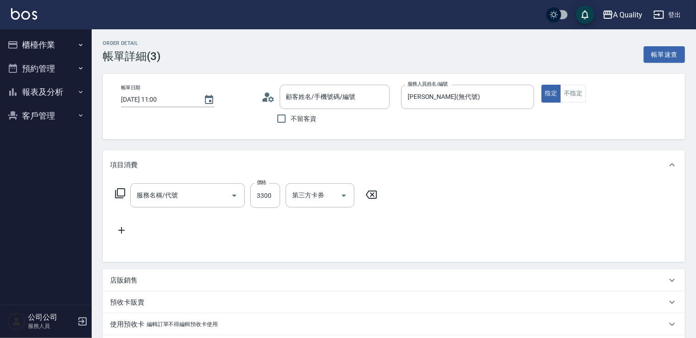
type input "[PERSON_NAME]/0985946186/"
type input "燙髮(301)"
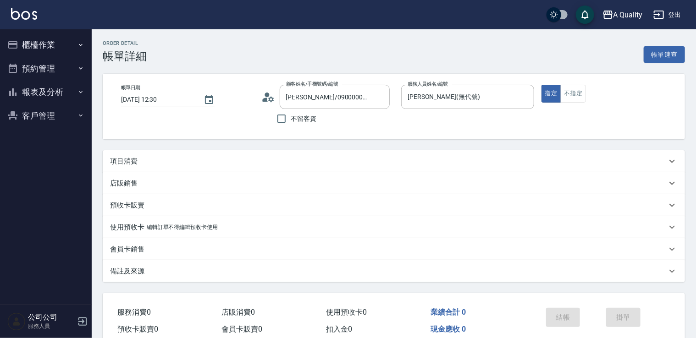
click at [121, 163] on p "項目消費" at bounding box center [123, 162] width 27 height 10
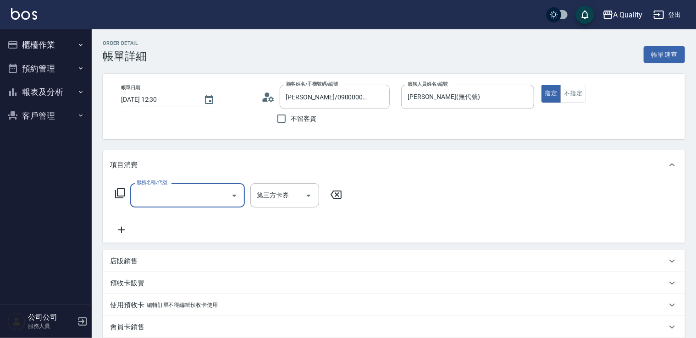
click at [236, 199] on icon "Open" at bounding box center [234, 195] width 11 height 11
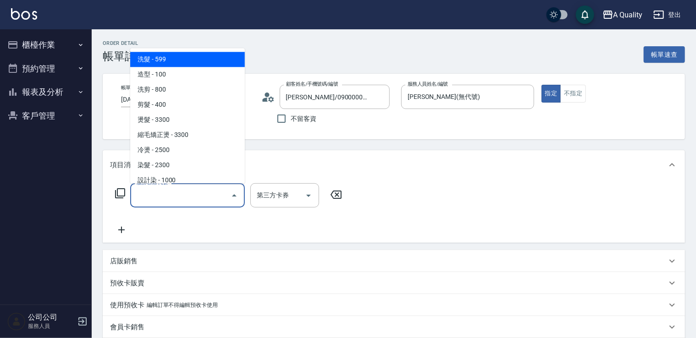
click at [195, 66] on span "洗髮 - 599" at bounding box center [187, 59] width 115 height 15
type input "洗髮(101)"
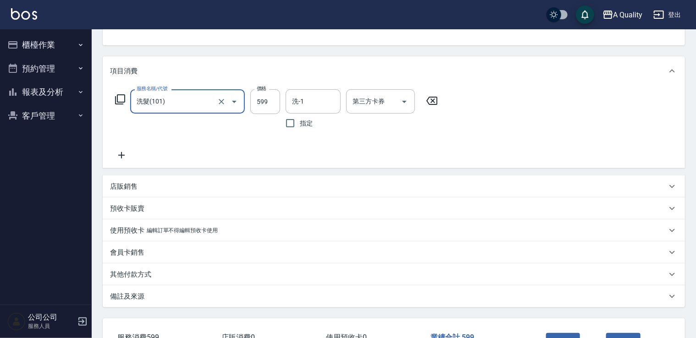
scroll to position [161, 0]
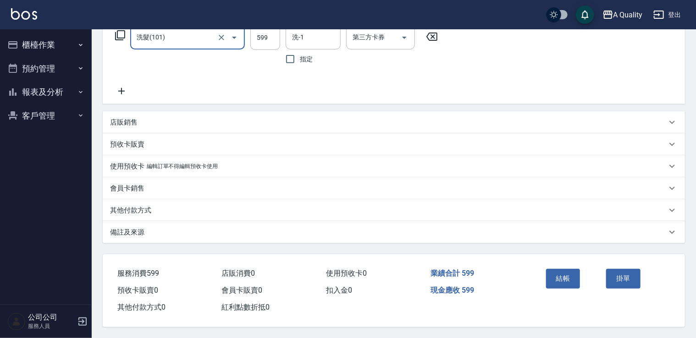
click at [126, 208] on p "其他付款方式" at bounding box center [130, 211] width 41 height 10
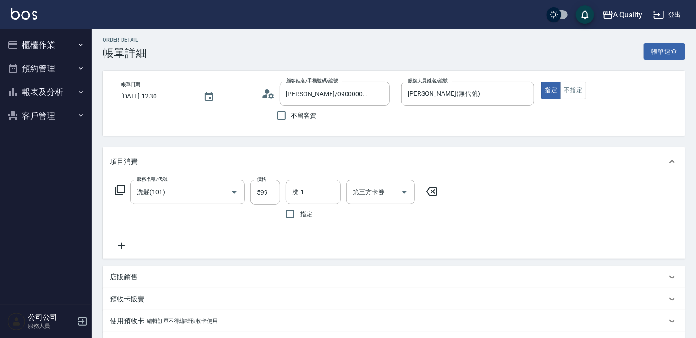
scroll to position [0, 0]
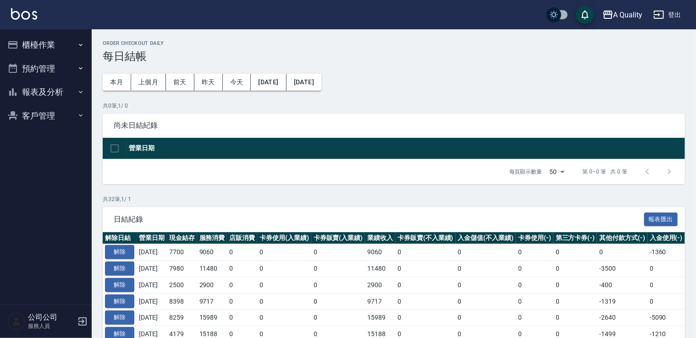
click at [38, 65] on button "預約管理" at bounding box center [46, 69] width 84 height 24
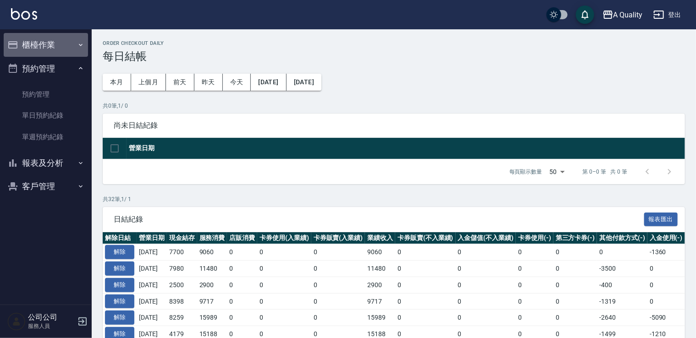
click at [46, 42] on button "櫃檯作業" at bounding box center [46, 45] width 84 height 24
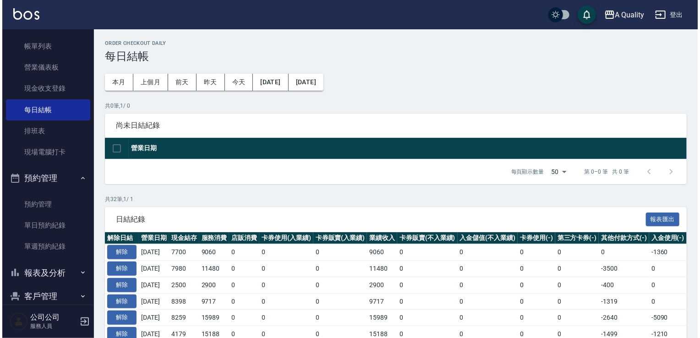
scroll to position [60, 0]
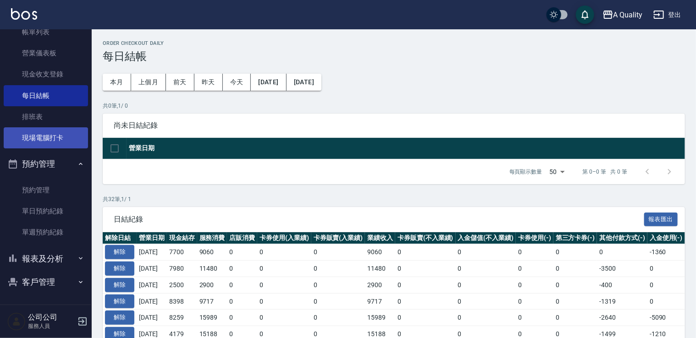
click at [42, 143] on link "現場電腦打卡" at bounding box center [46, 137] width 84 height 21
